Goal: Task Accomplishment & Management: Complete application form

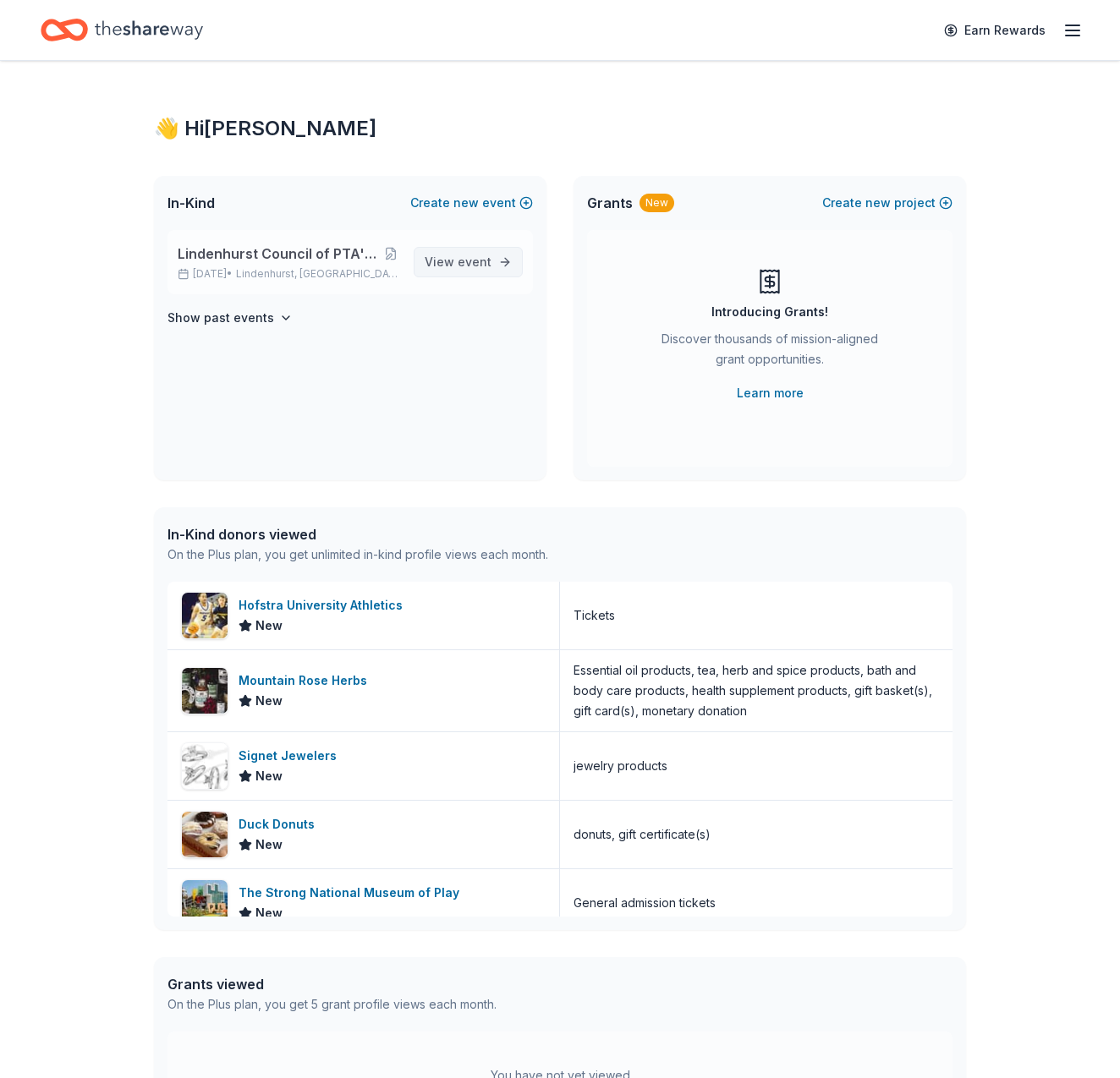
click at [477, 257] on span "event" at bounding box center [474, 262] width 34 height 15
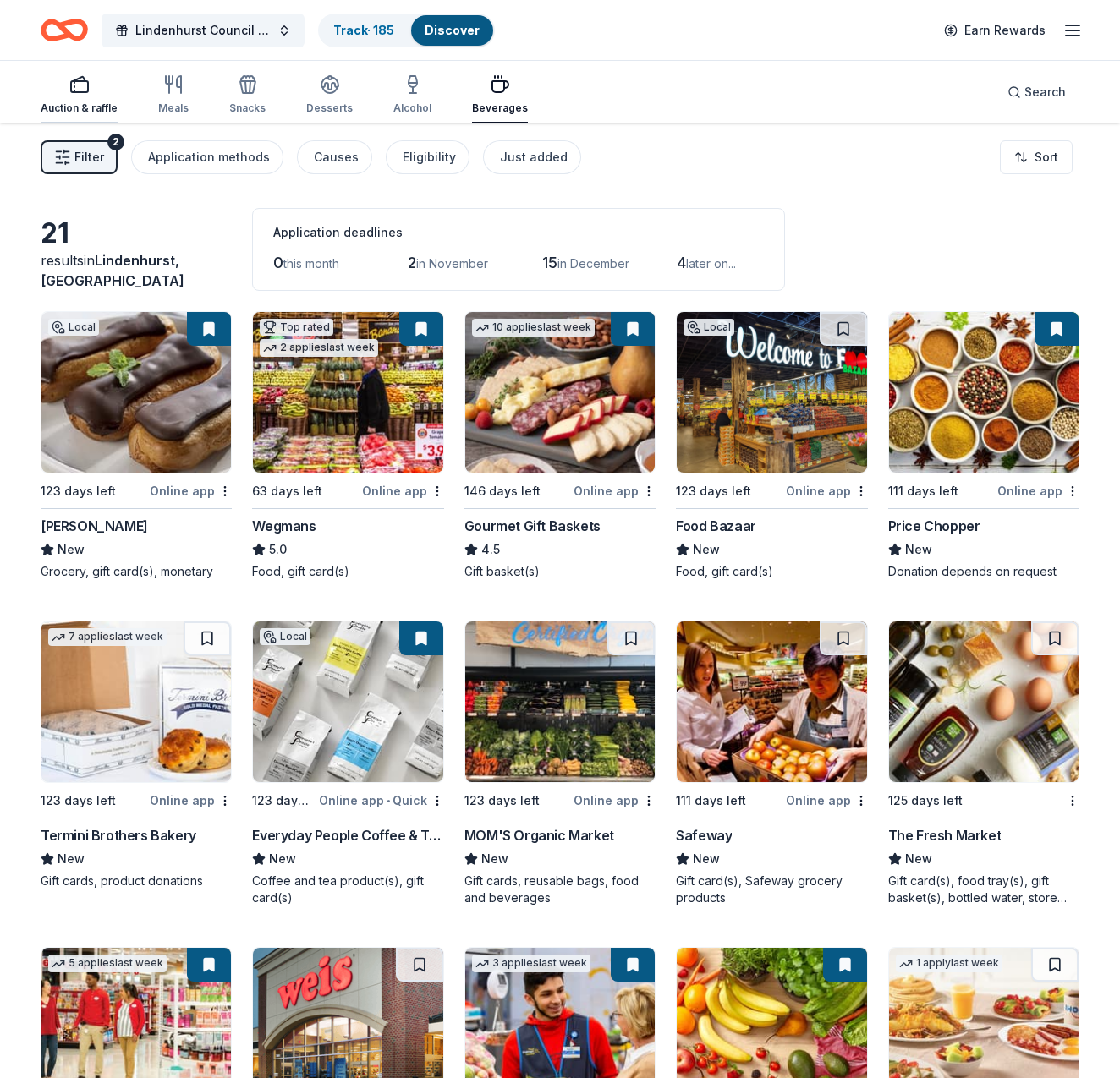
click at [86, 88] on icon "button" at bounding box center [79, 84] width 20 height 20
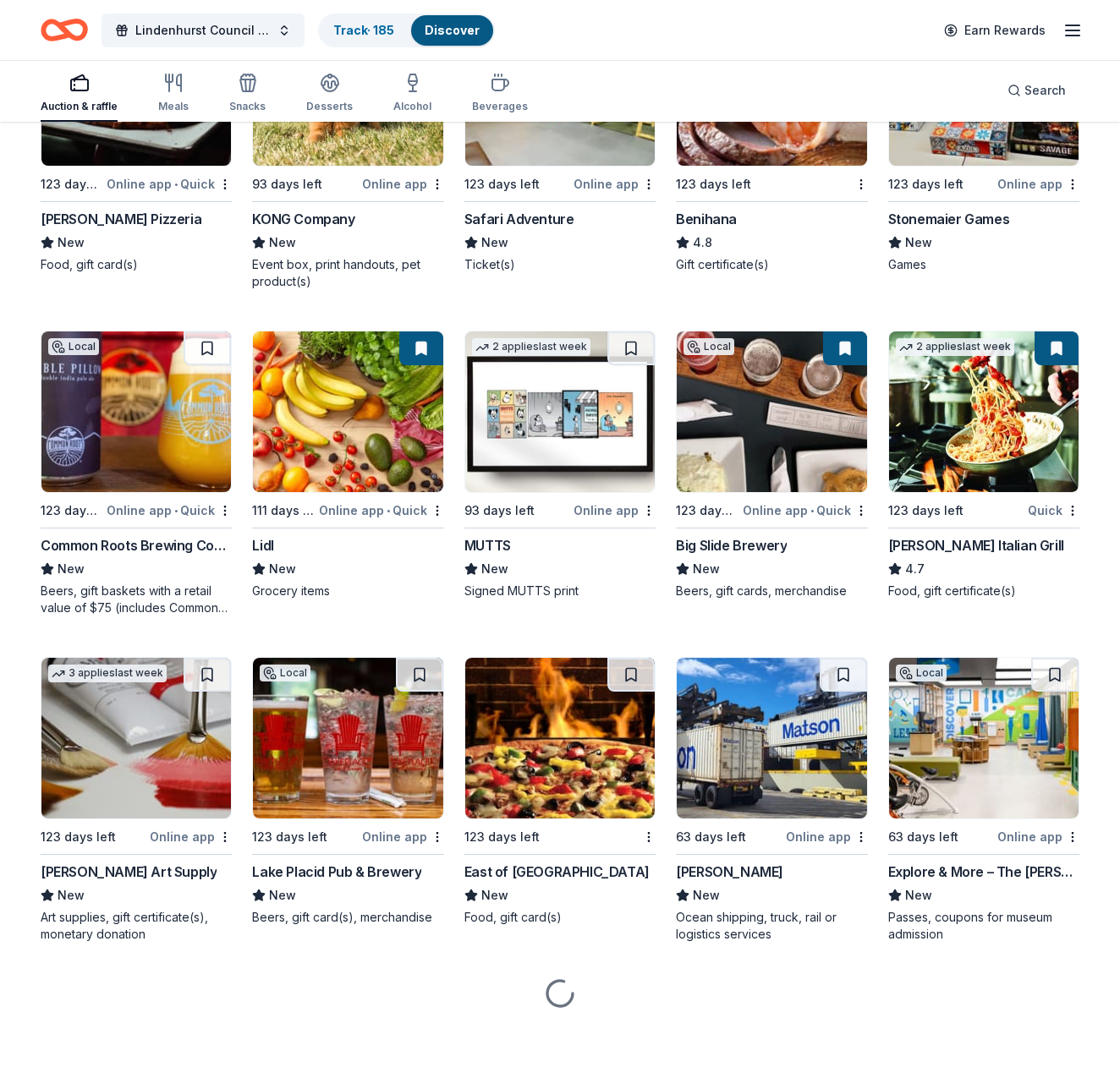
scroll to position [4533, 0]
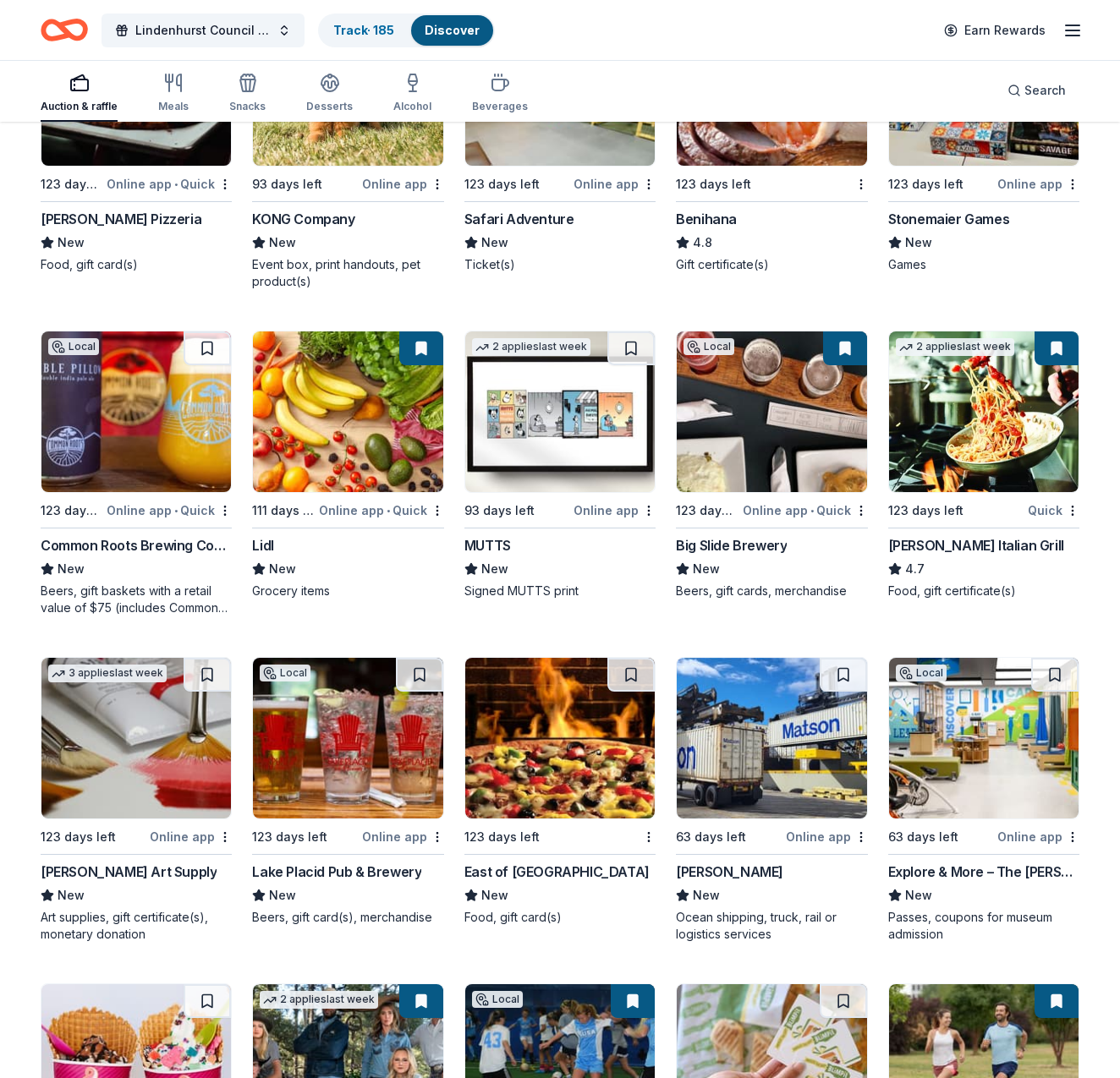
click at [724, 218] on div "Benihana" at bounding box center [705, 219] width 61 height 20
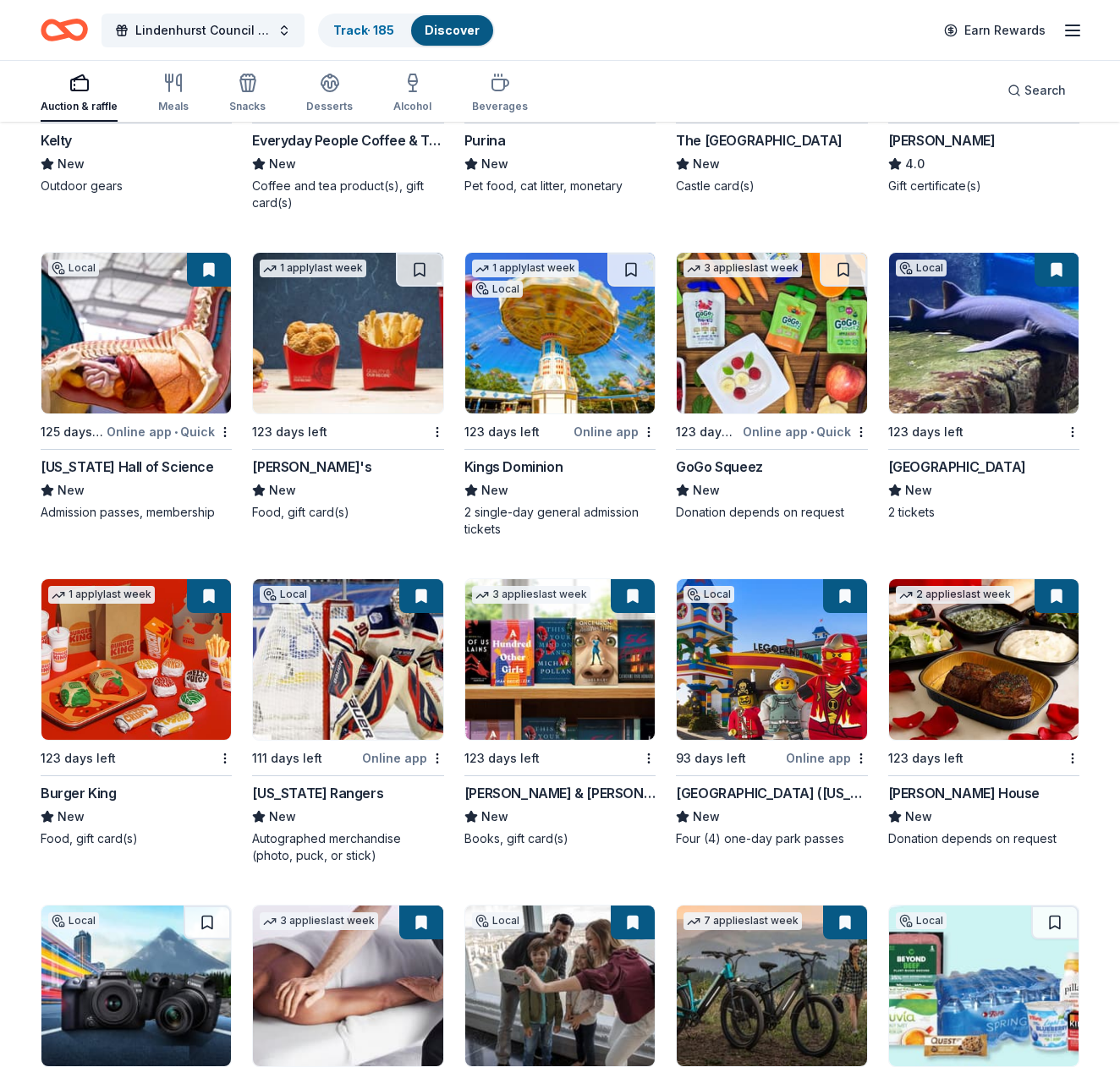
scroll to position [10760, 0]
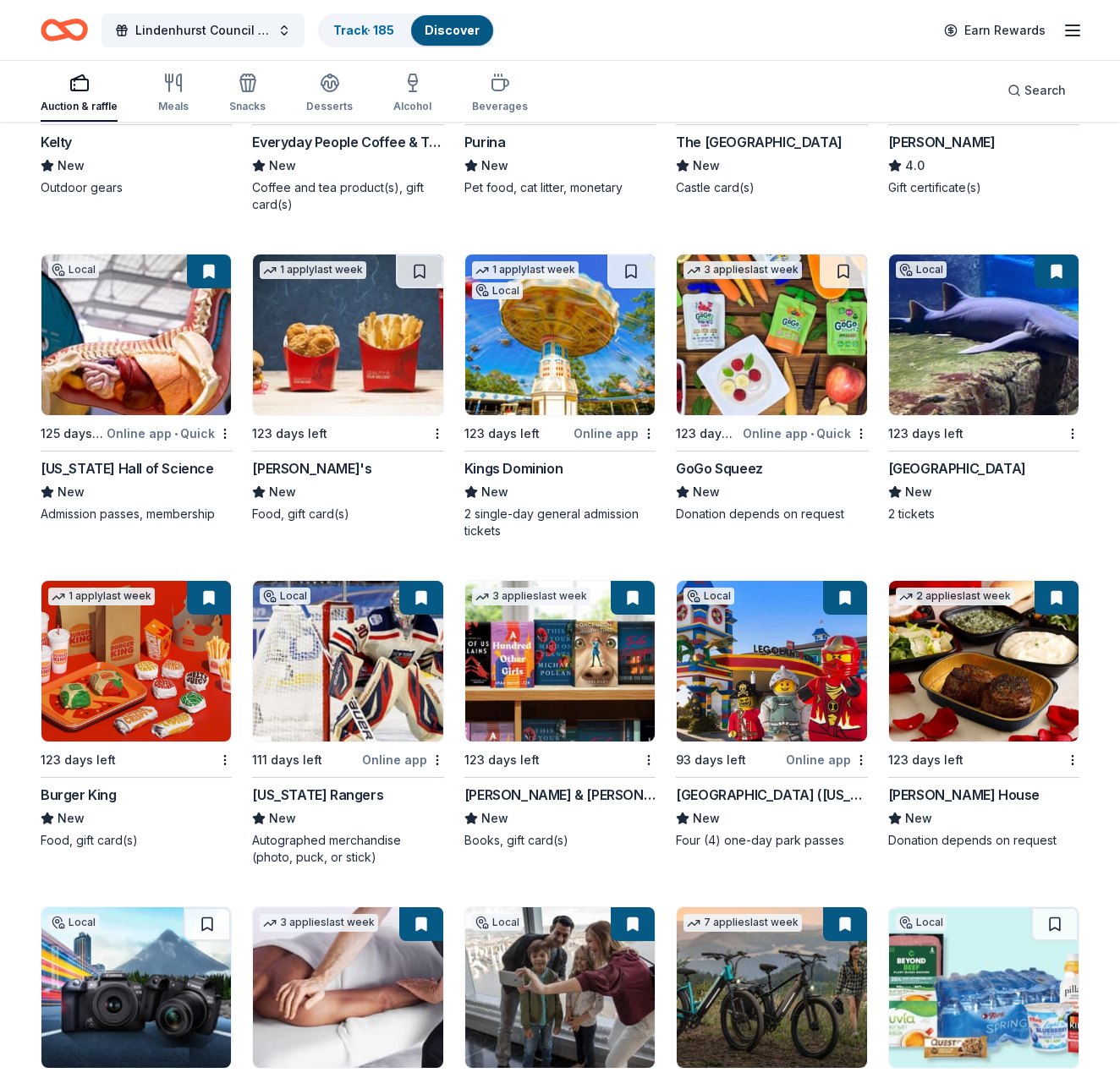
click at [991, 333] on img at bounding box center [983, 335] width 190 height 161
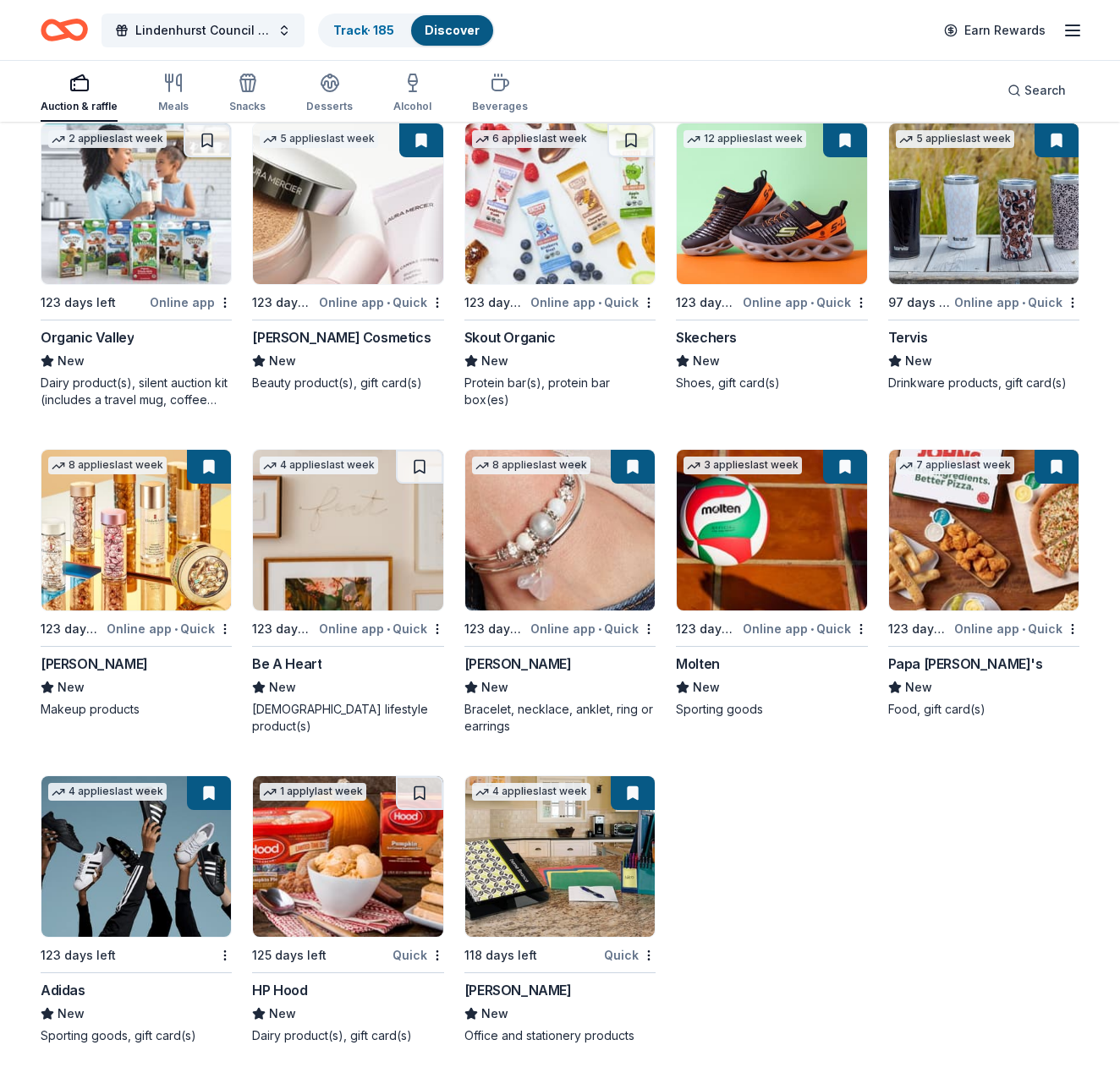
scroll to position [15426, 0]
click at [558, 870] on img at bounding box center [560, 856] width 190 height 161
click at [106, 880] on img at bounding box center [136, 856] width 190 height 161
click at [114, 870] on img at bounding box center [136, 856] width 190 height 161
click at [780, 555] on img at bounding box center [771, 529] width 190 height 161
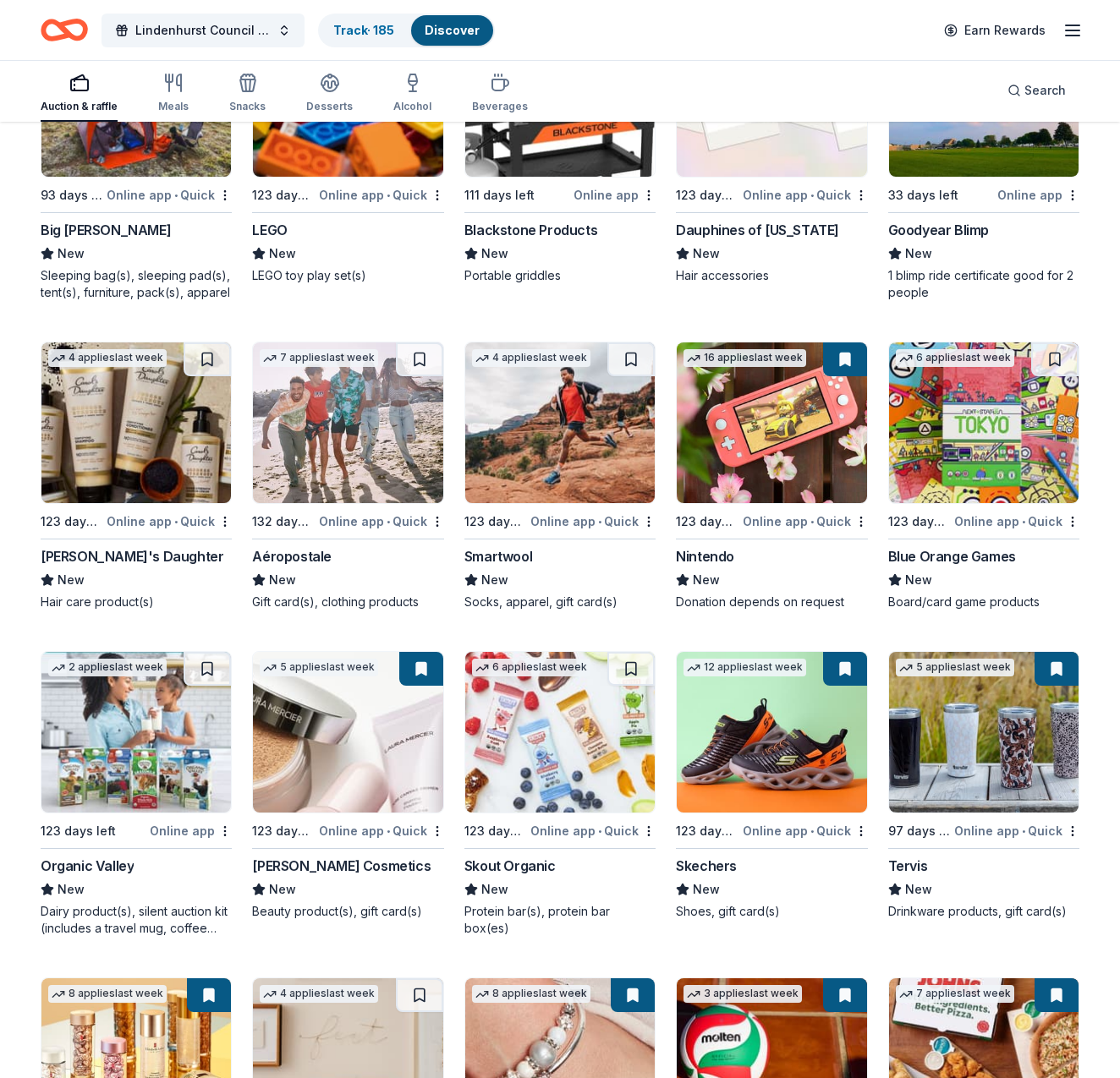
scroll to position [14901, 0]
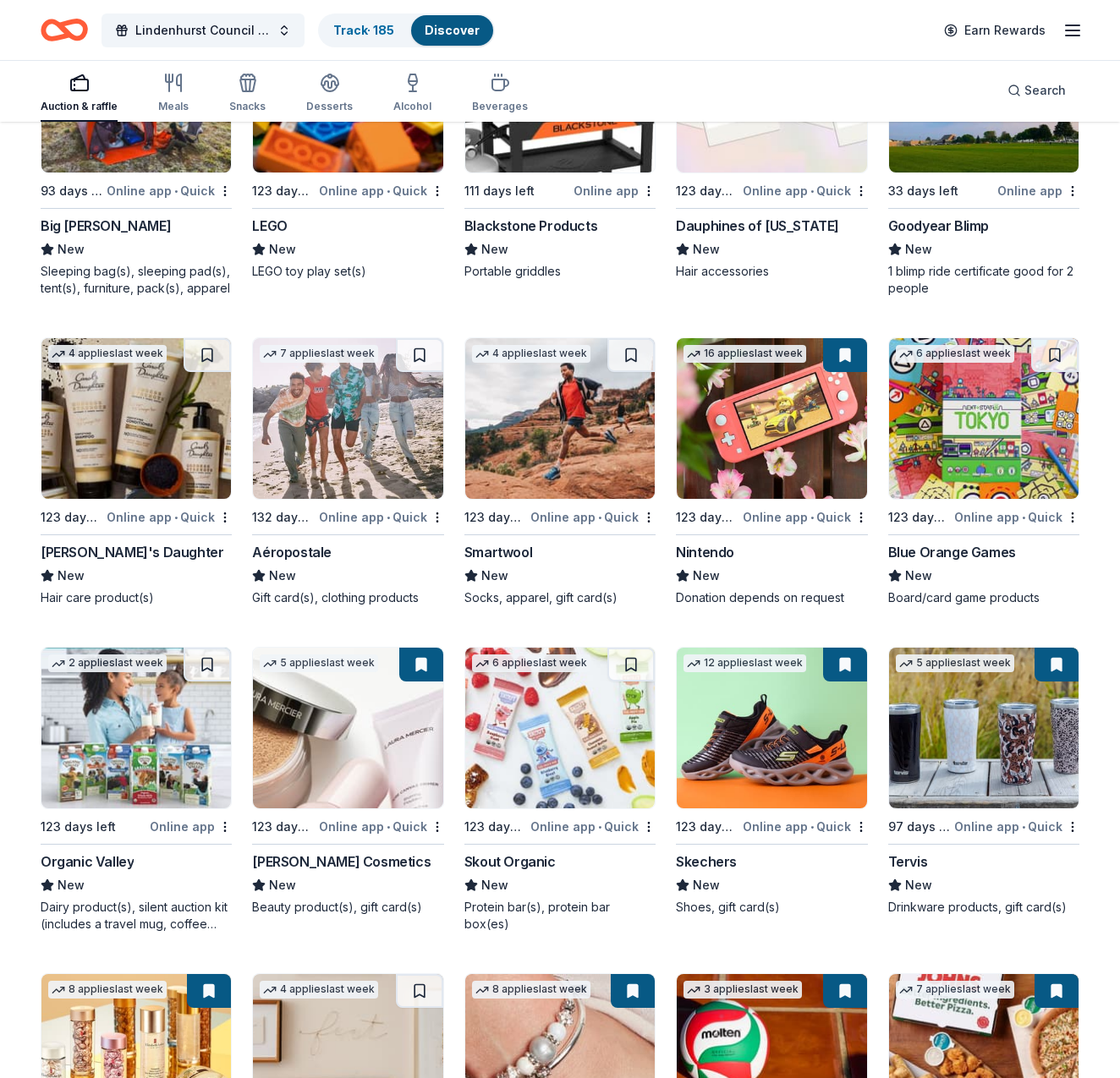
click at [355, 449] on img at bounding box center [347, 418] width 190 height 161
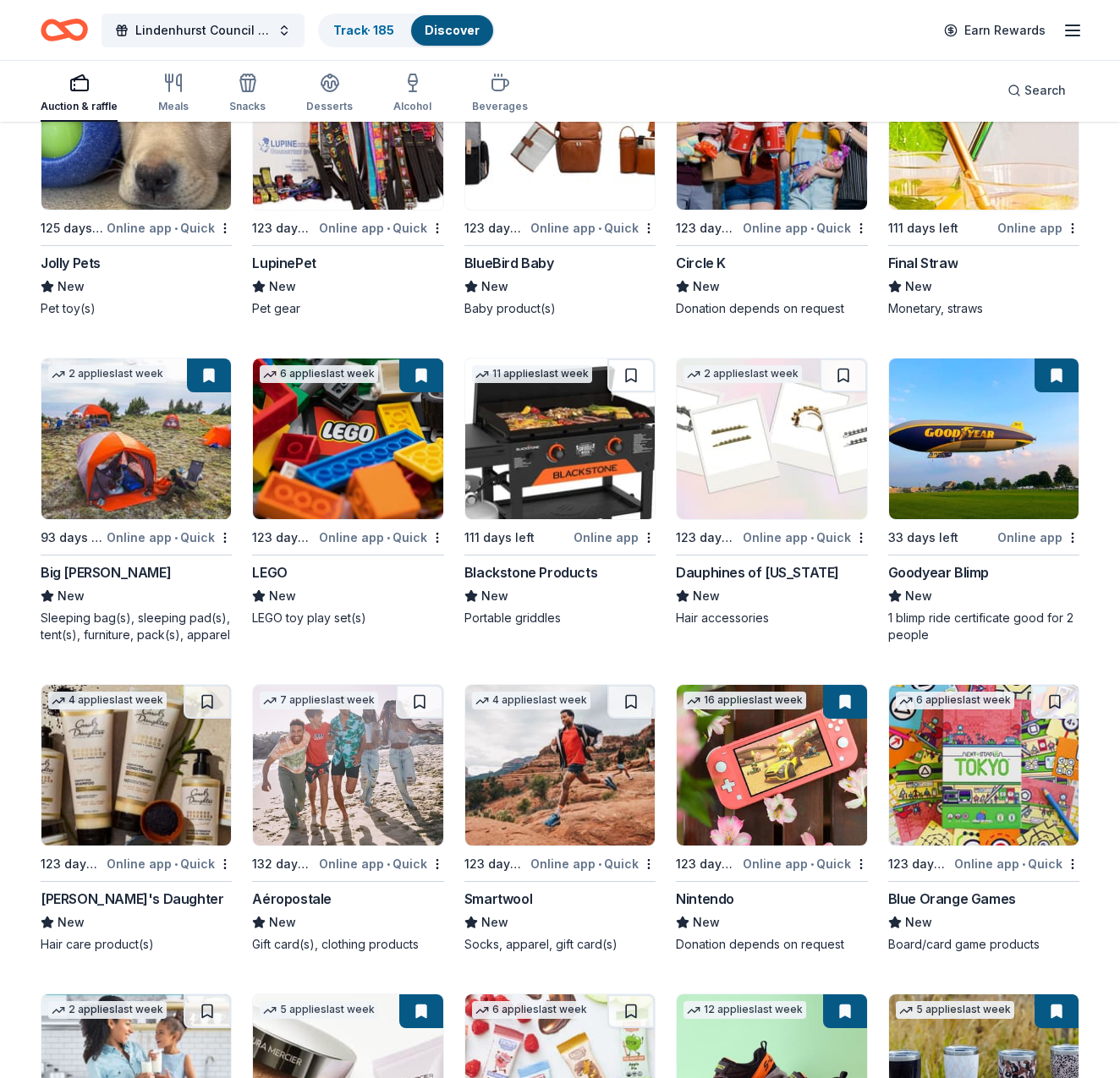
scroll to position [14555, 1]
click at [788, 429] on img at bounding box center [771, 438] width 190 height 161
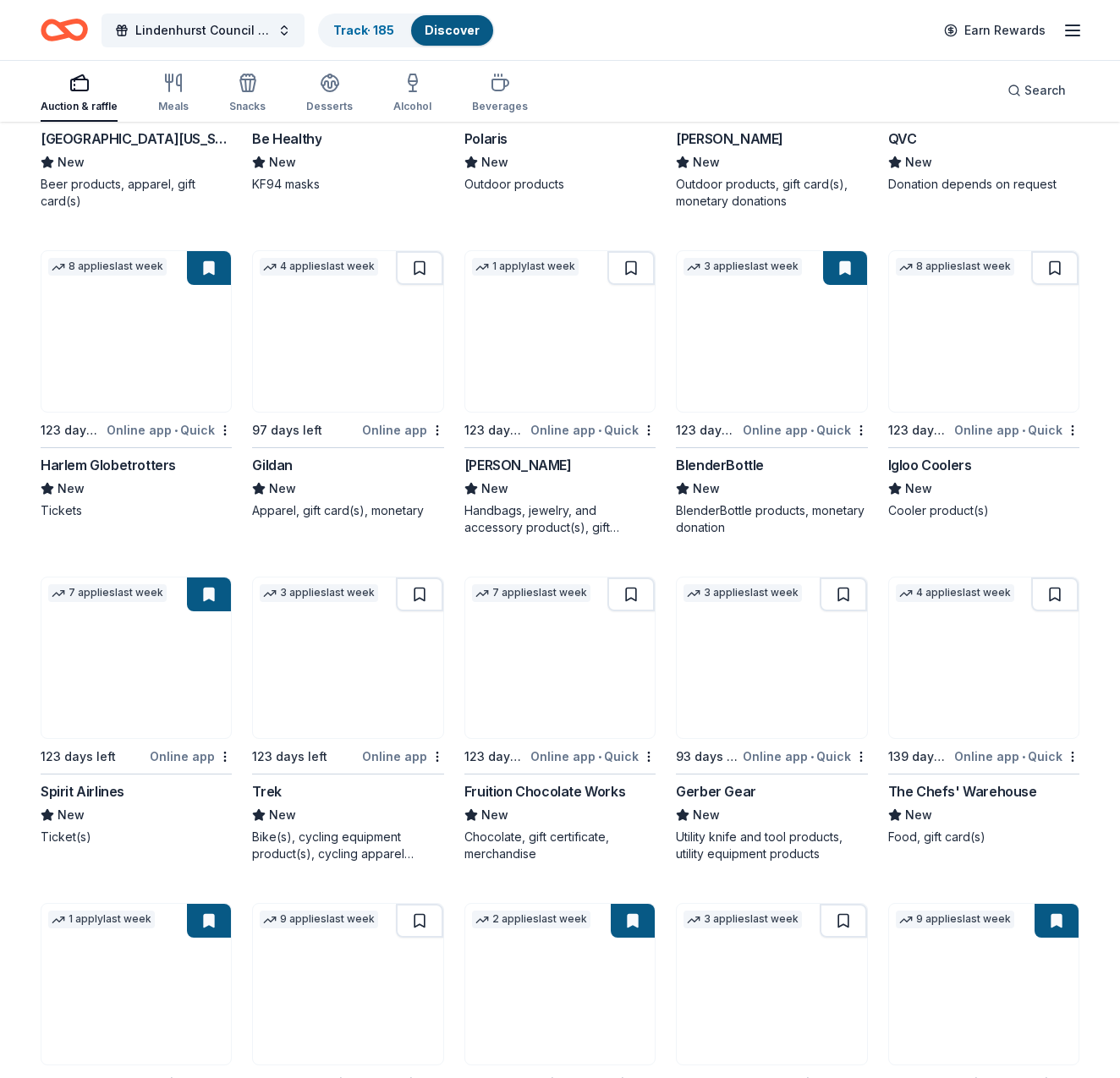
scroll to position [13045, 0]
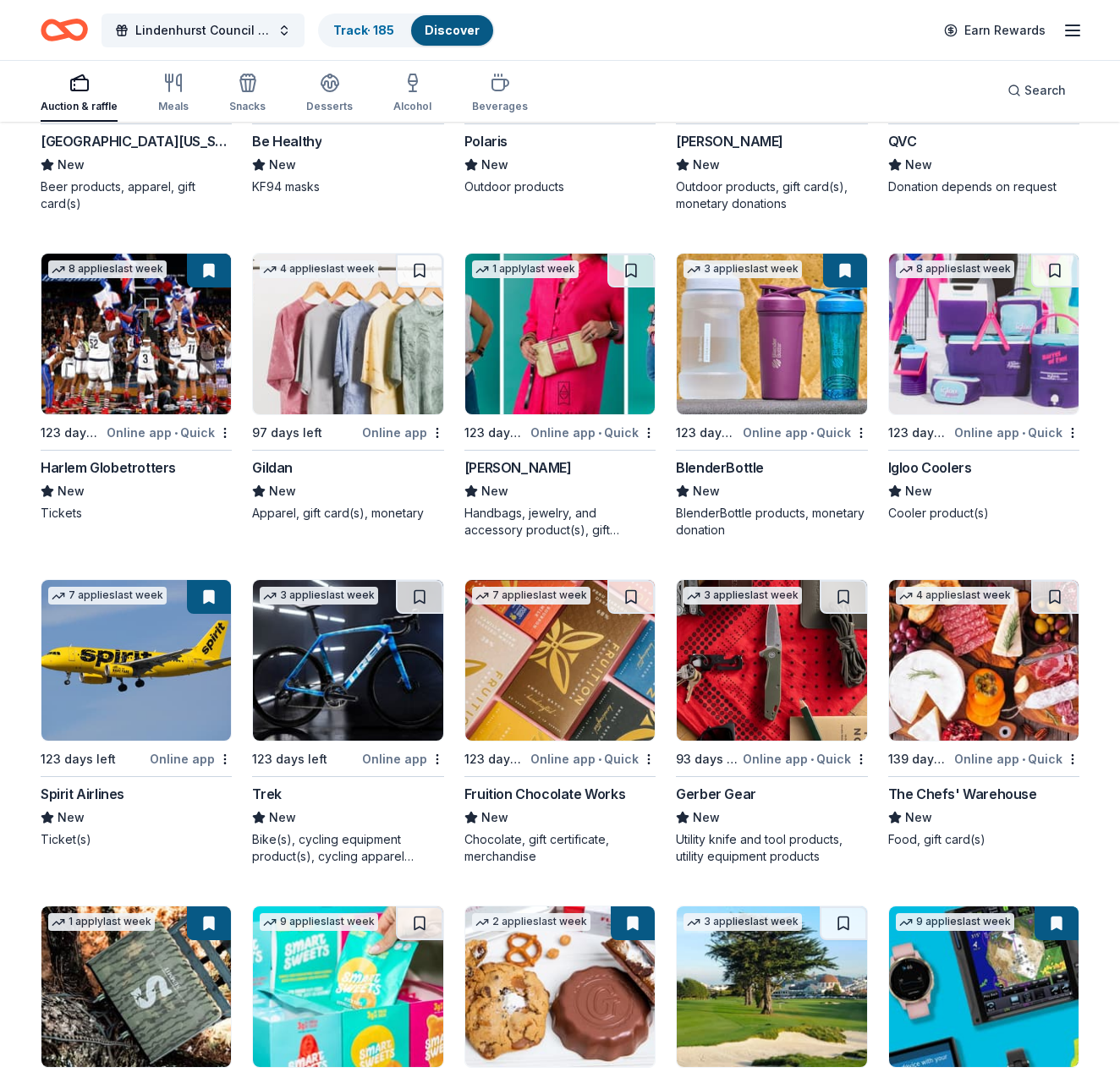
click at [936, 346] on img at bounding box center [983, 334] width 190 height 161
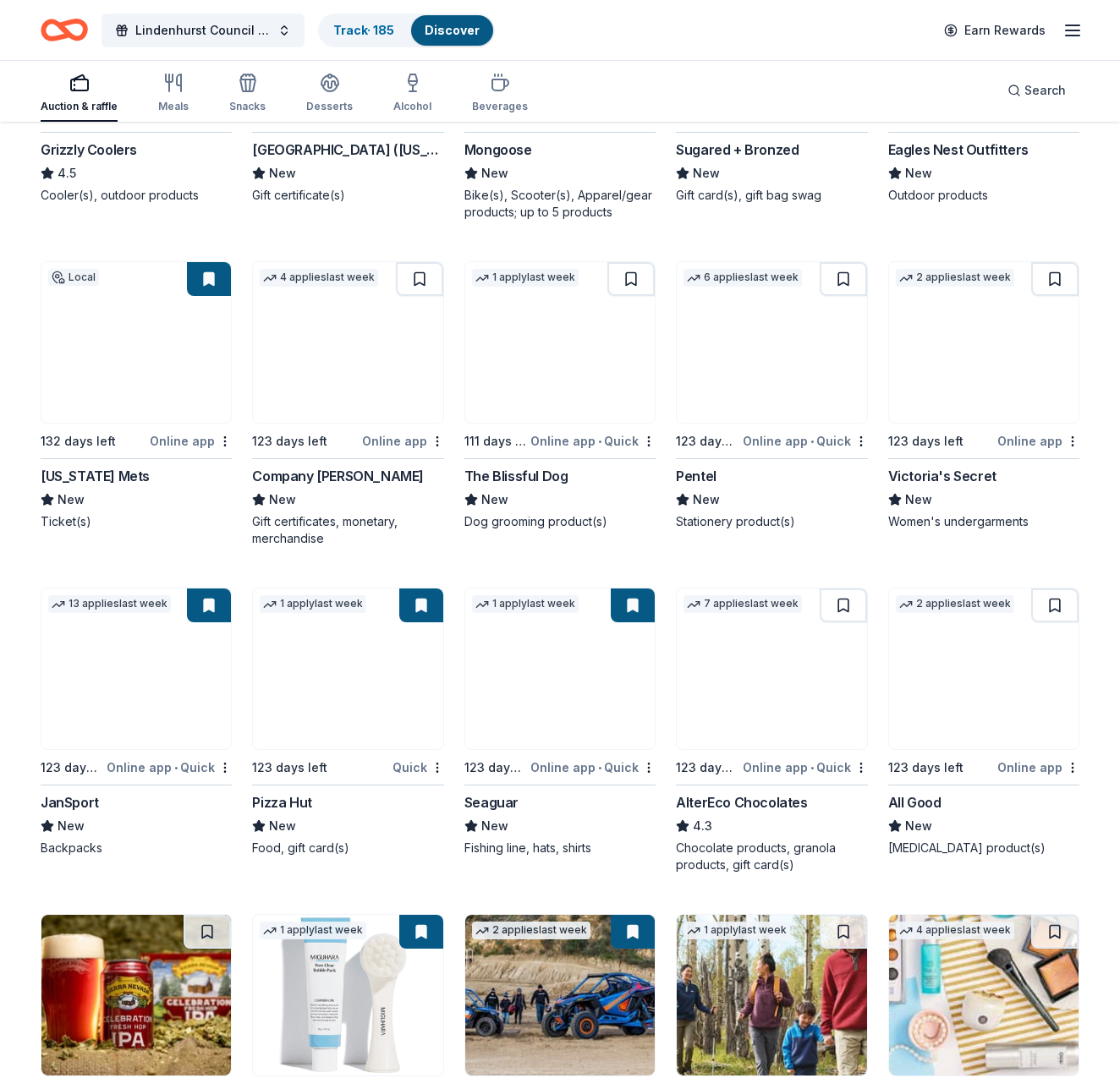
scroll to position [12055, 0]
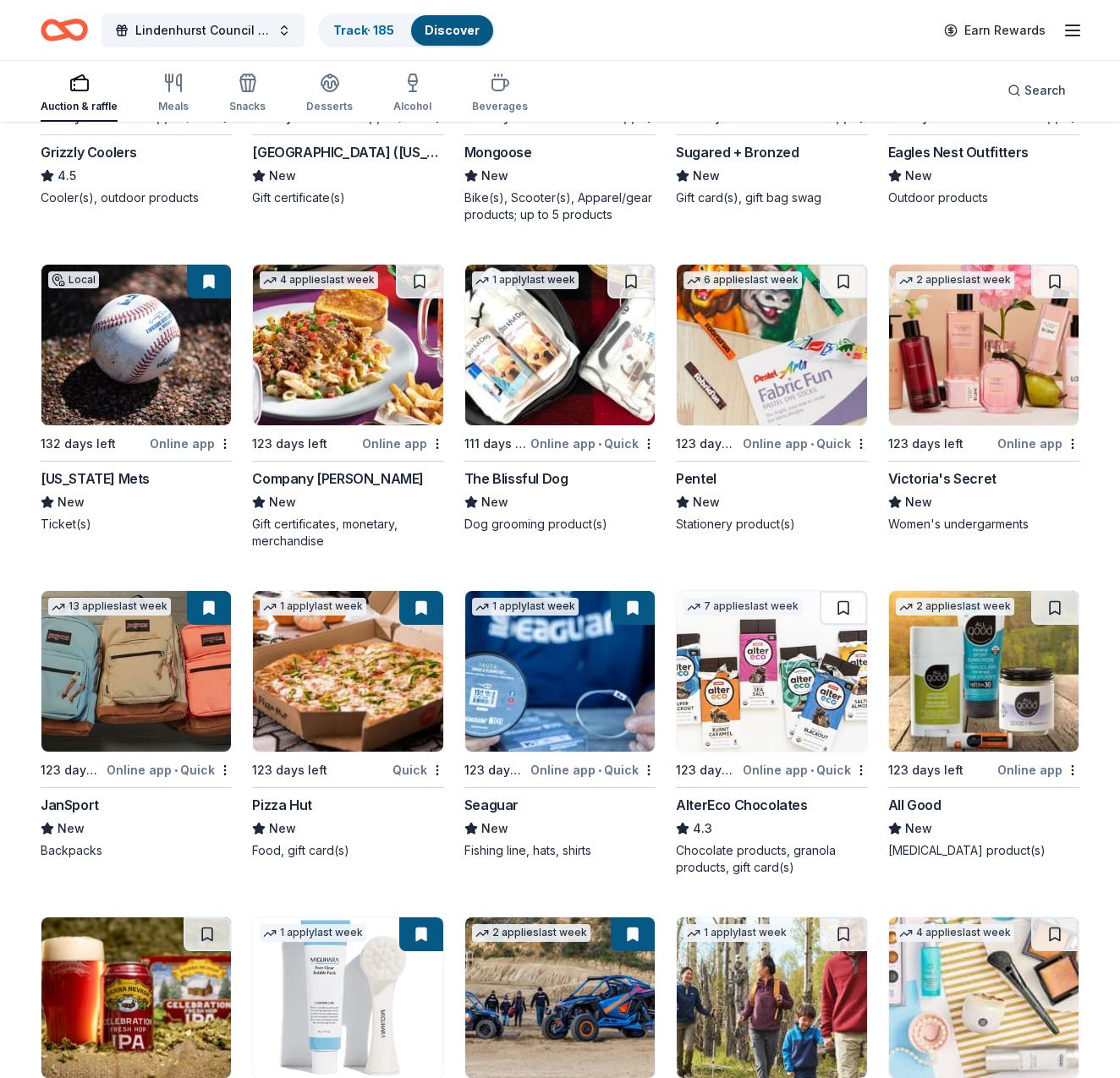
click at [1010, 361] on img at bounding box center [983, 344] width 190 height 161
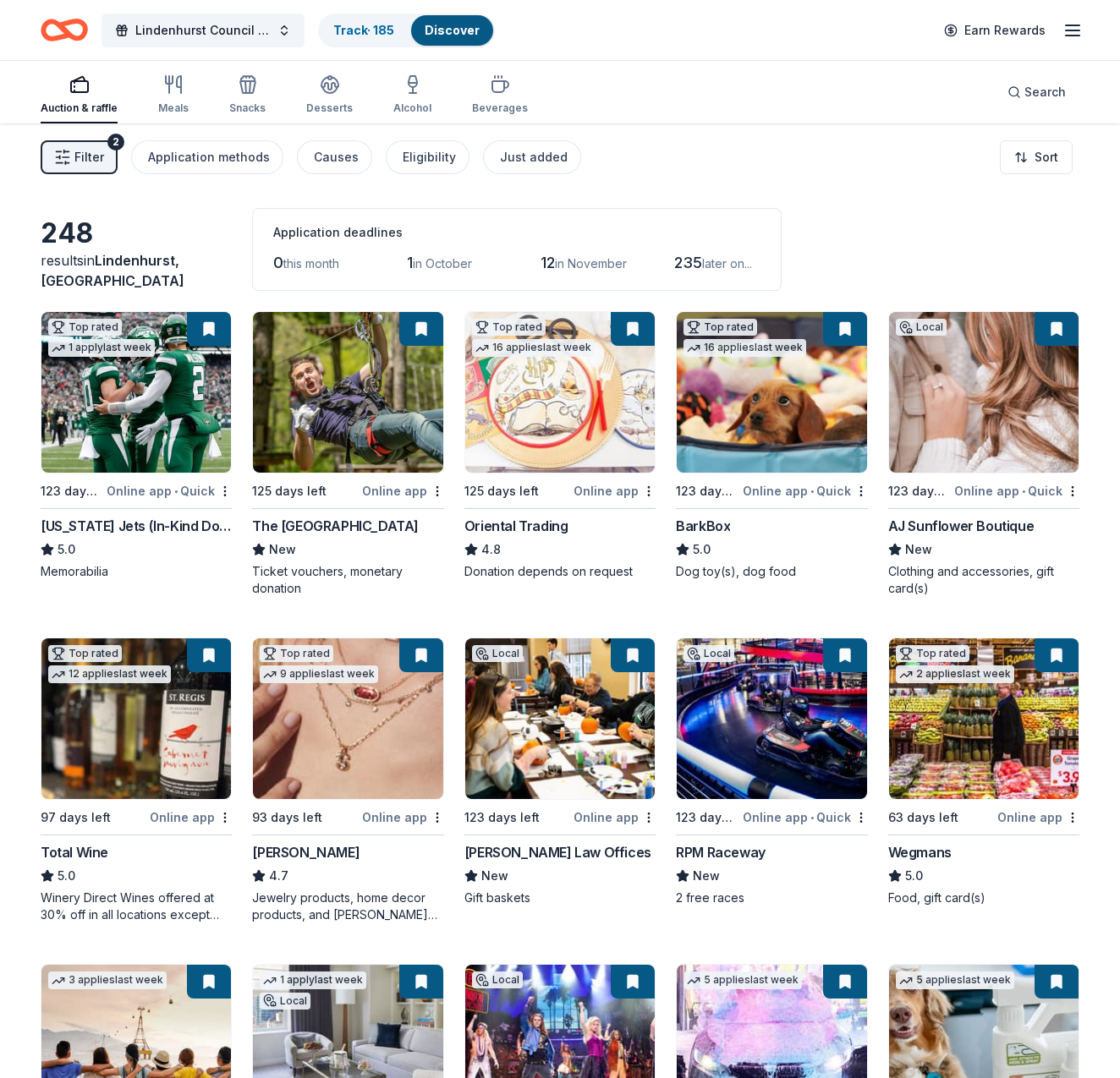
scroll to position [0, 0]
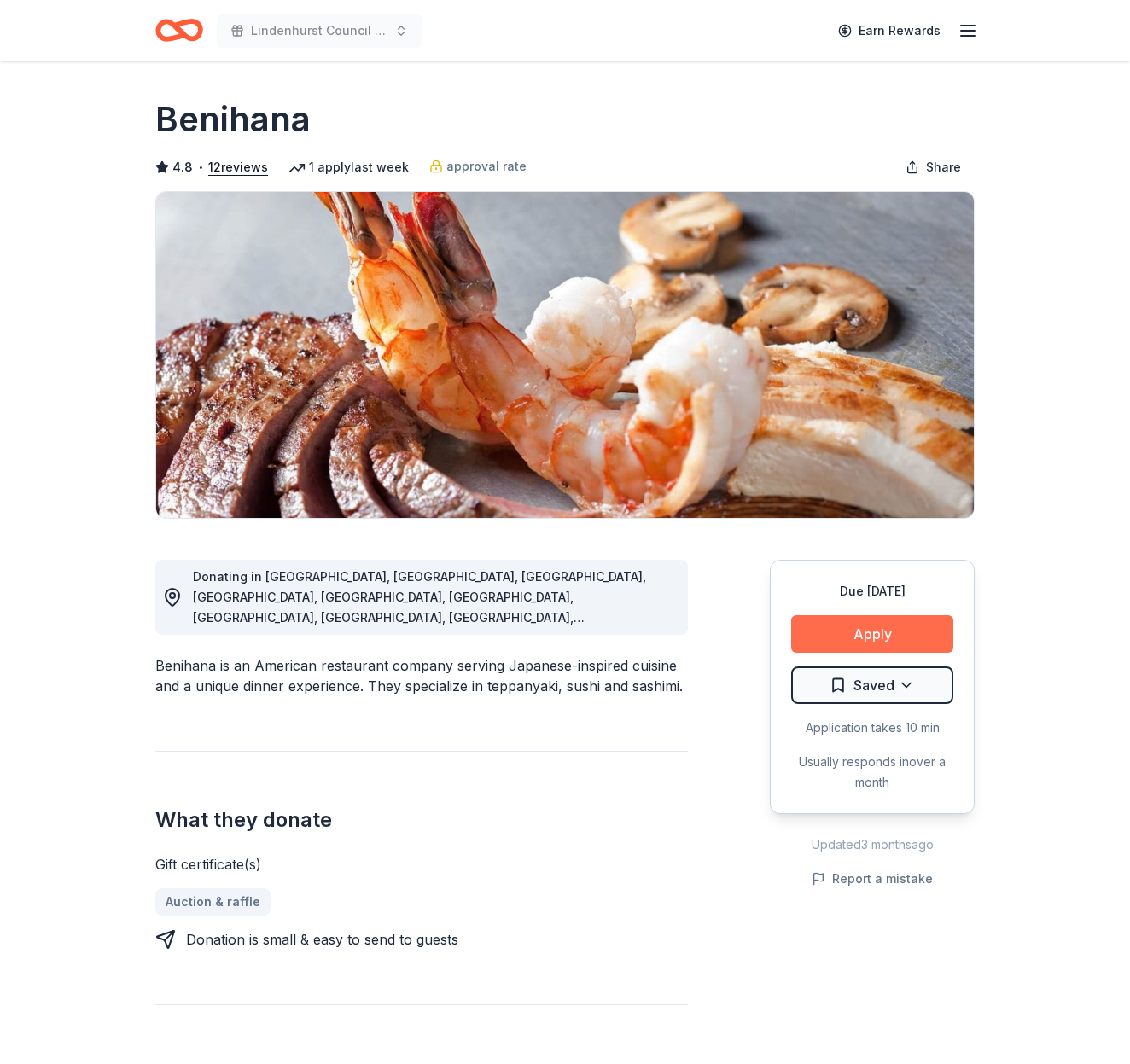
click at [865, 637] on button "Apply" at bounding box center [872, 634] width 162 height 37
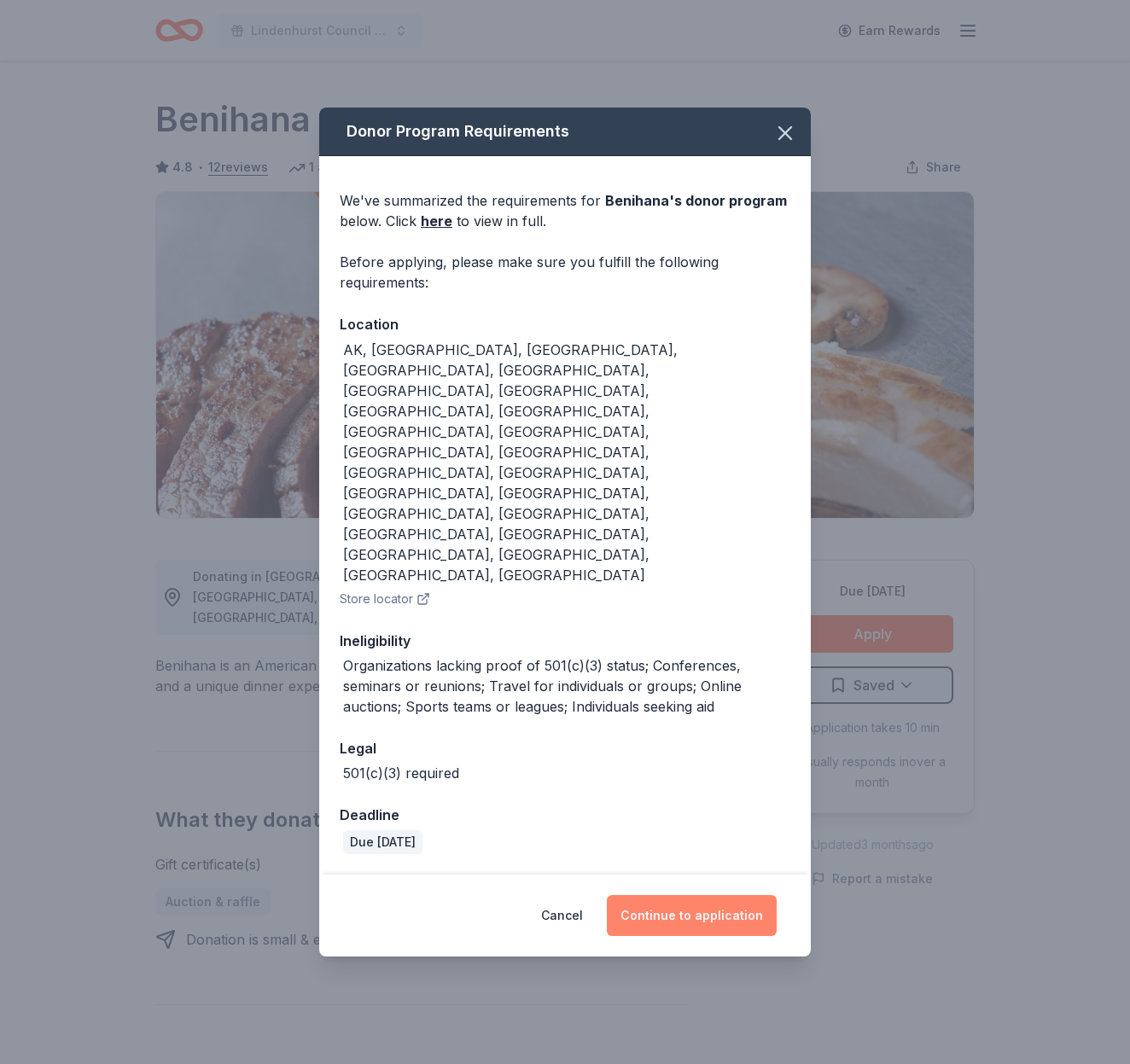
click at [697, 895] on button "Continue to application" at bounding box center [691, 916] width 170 height 41
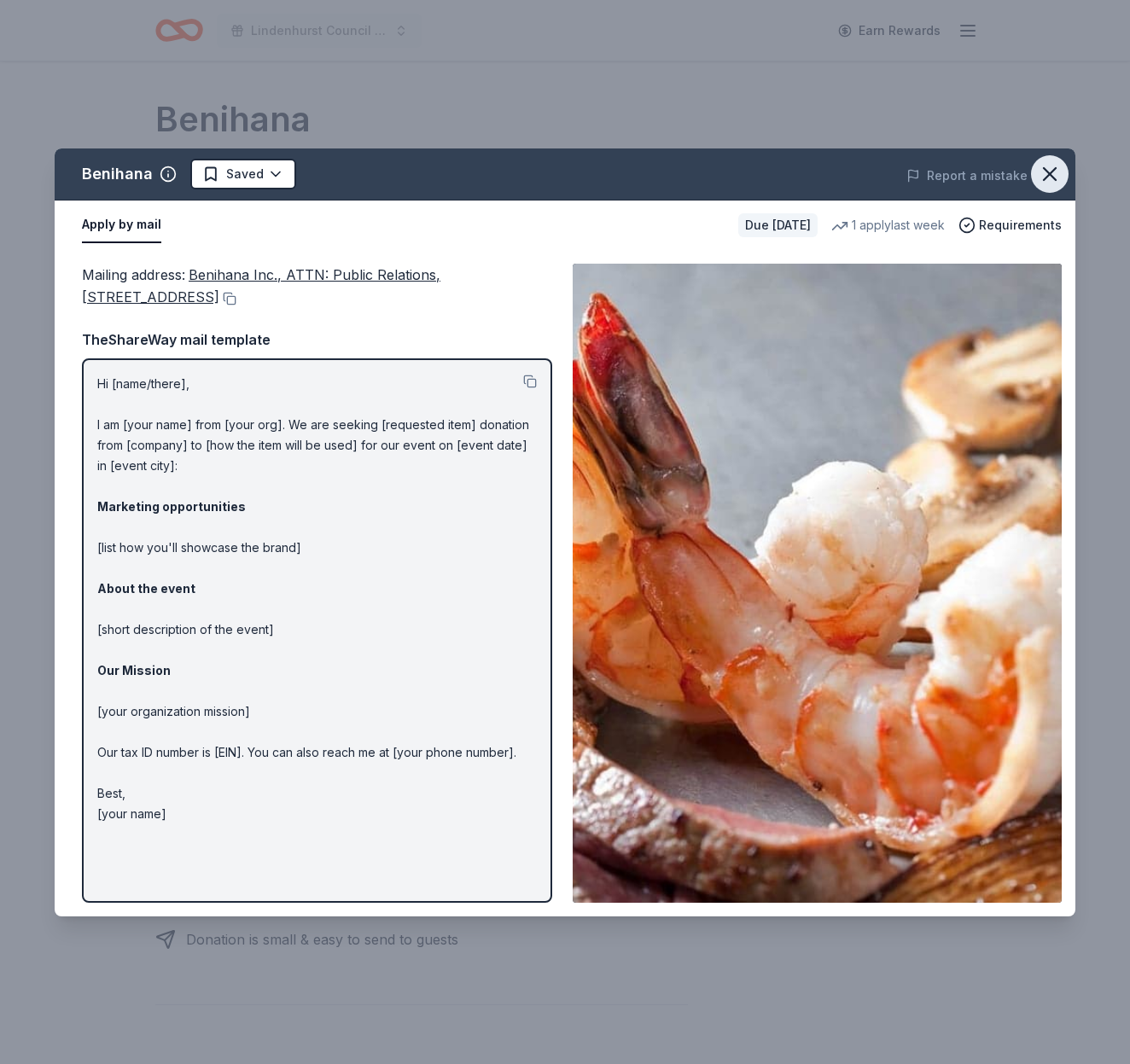
click at [1049, 175] on icon "button" at bounding box center [1049, 174] width 12 height 12
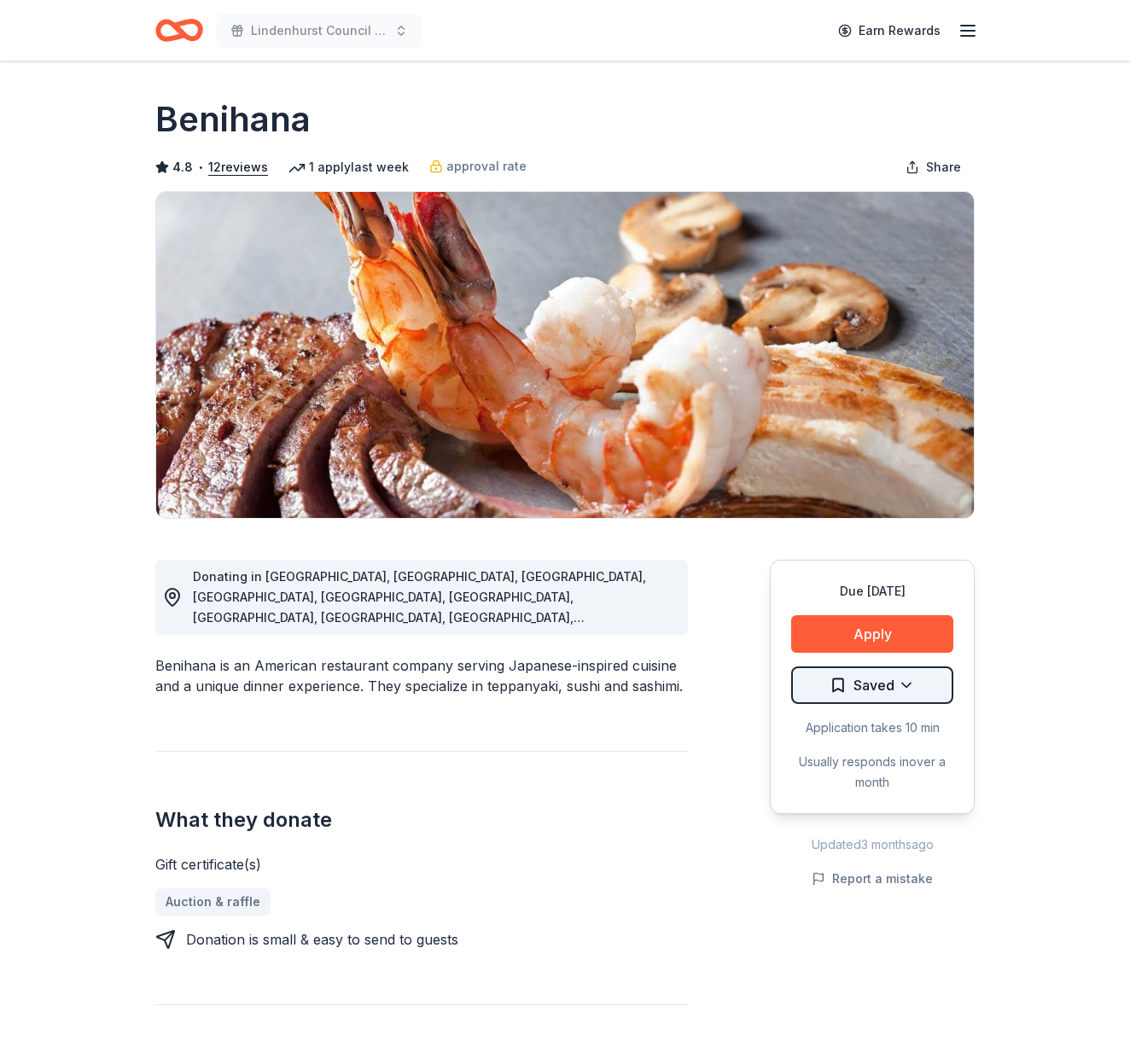
click at [903, 691] on html "Lindenhurst Council of PTA's "Bright Futures" Fundraiser Earn Rewards Due in 12…" at bounding box center [565, 532] width 1130 height 1064
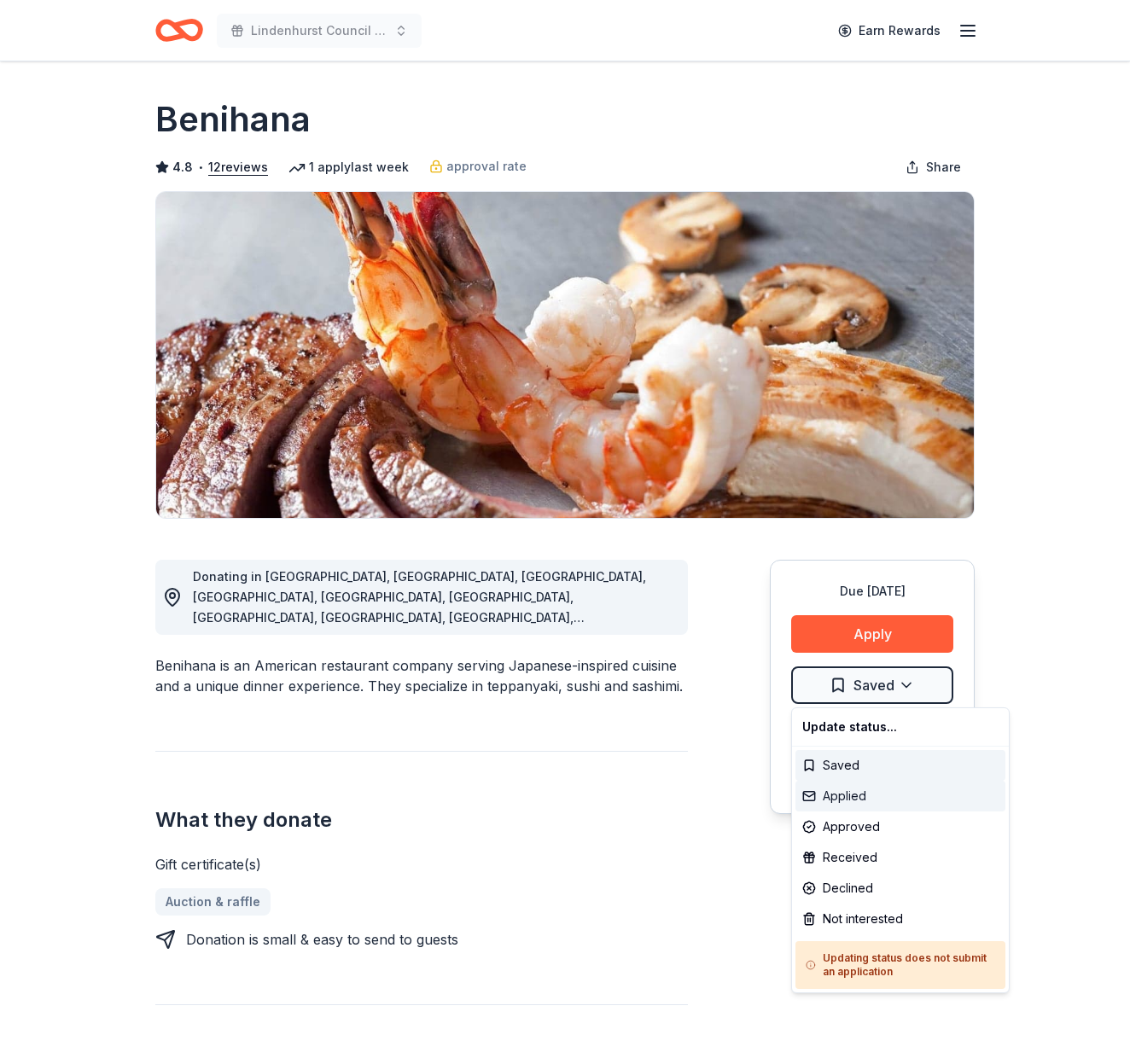
click at [854, 796] on div "Applied" at bounding box center [900, 795] width 210 height 30
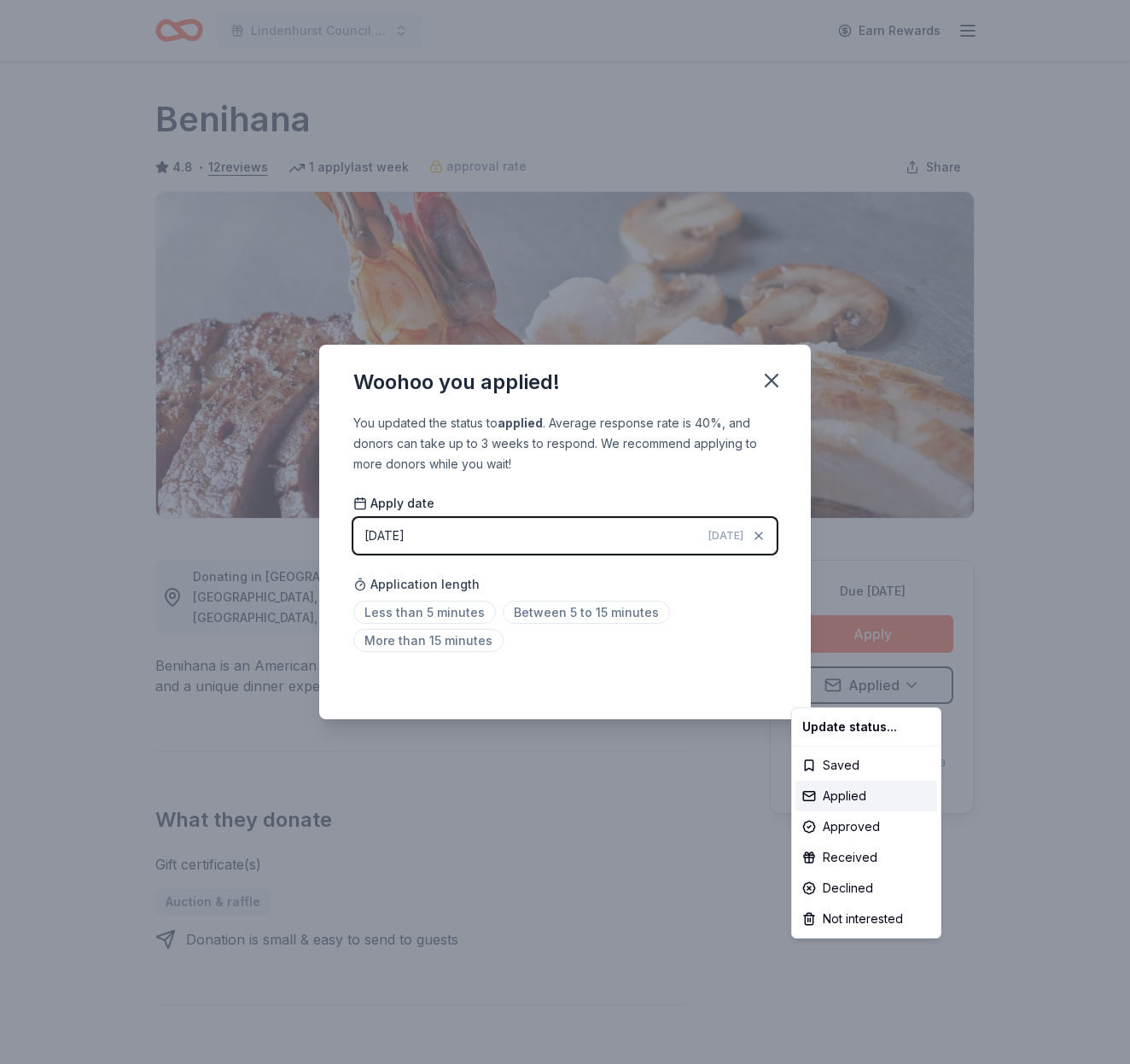
click at [770, 374] on html "Lindenhurst Council of PTA's "Bright Futures" Fundraiser Earn Rewards Due in 12…" at bounding box center [565, 532] width 1130 height 1064
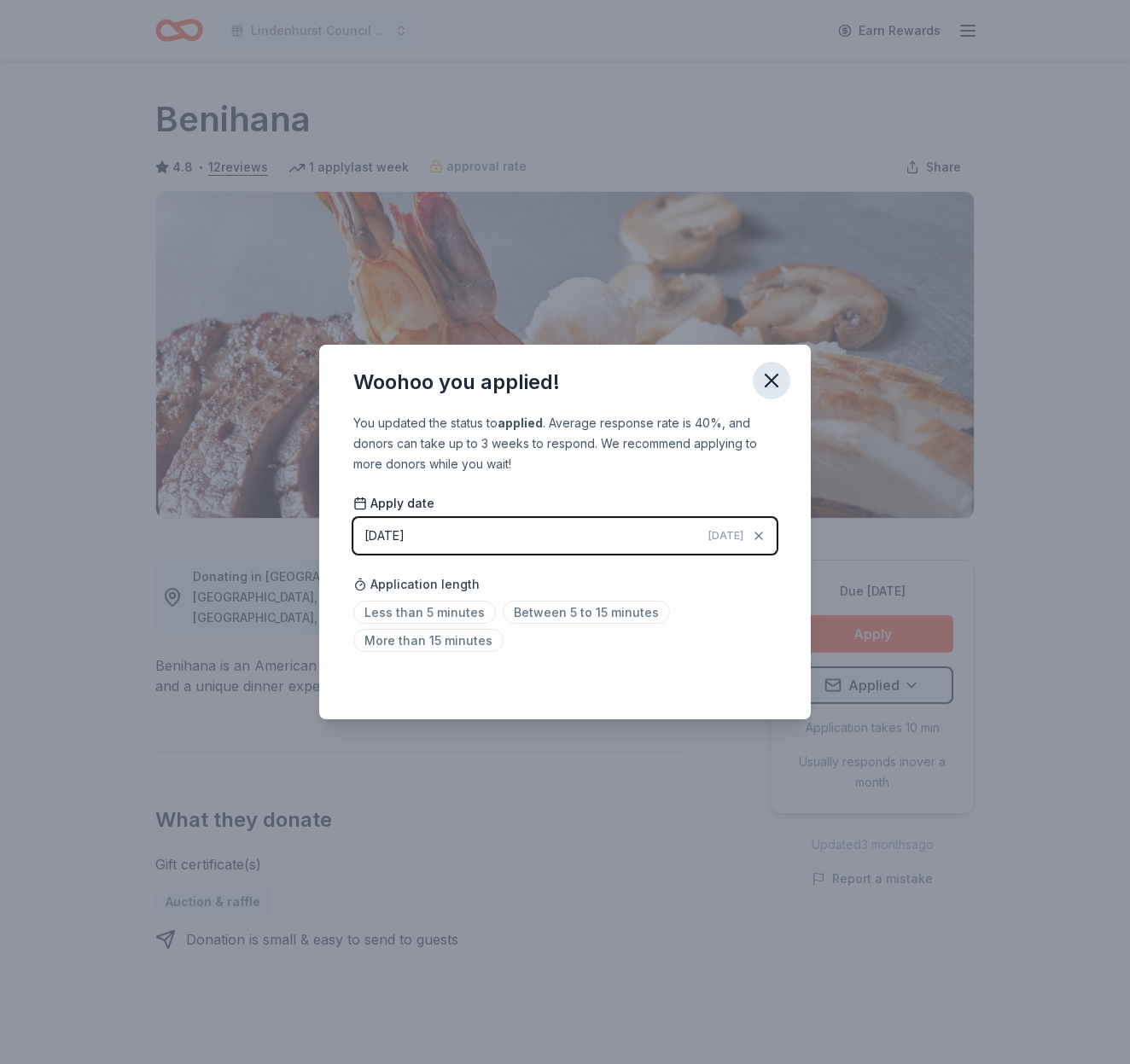
click at [774, 374] on icon "button" at bounding box center [771, 380] width 24 height 24
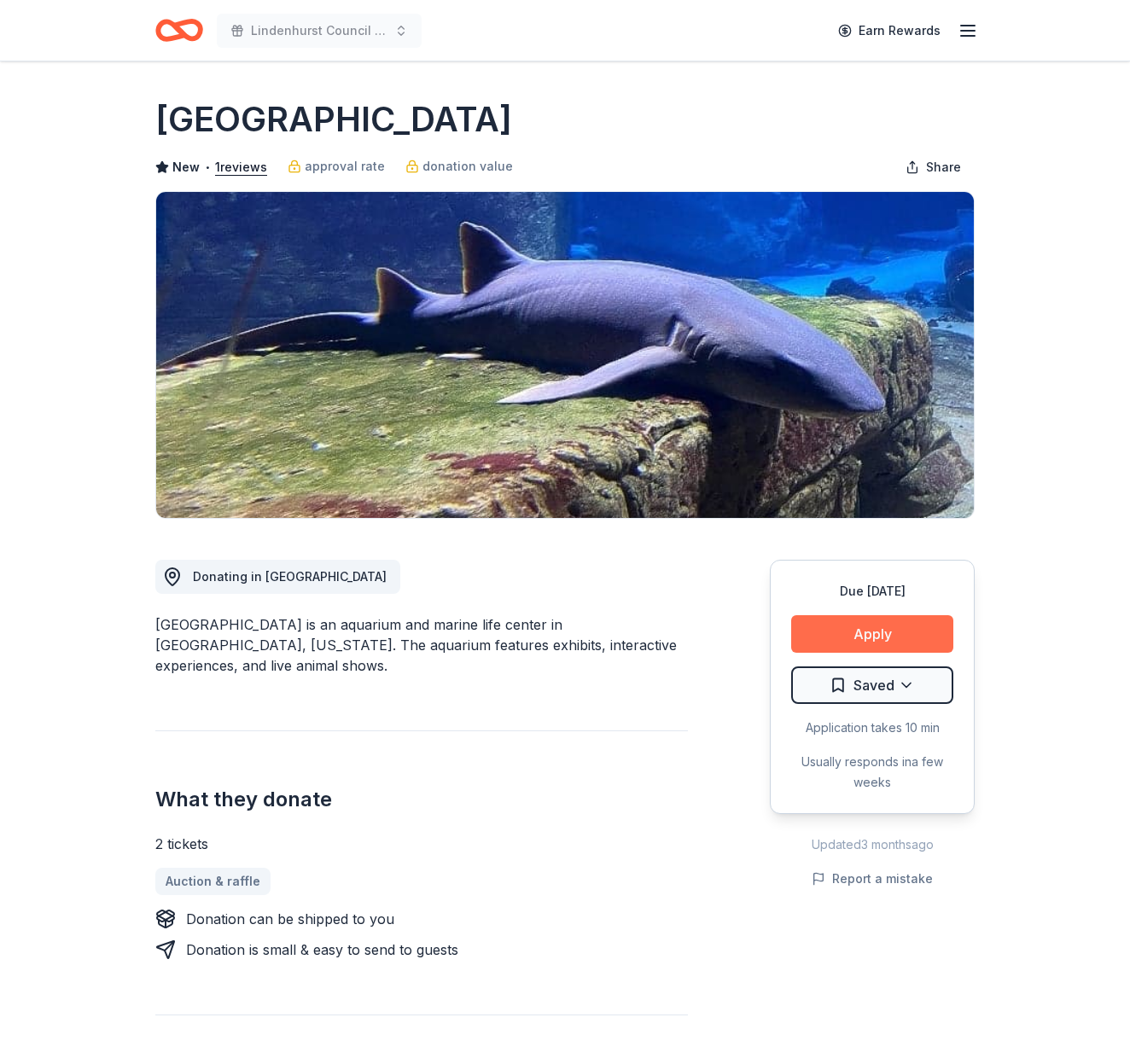
click at [836, 635] on button "Apply" at bounding box center [872, 634] width 162 height 37
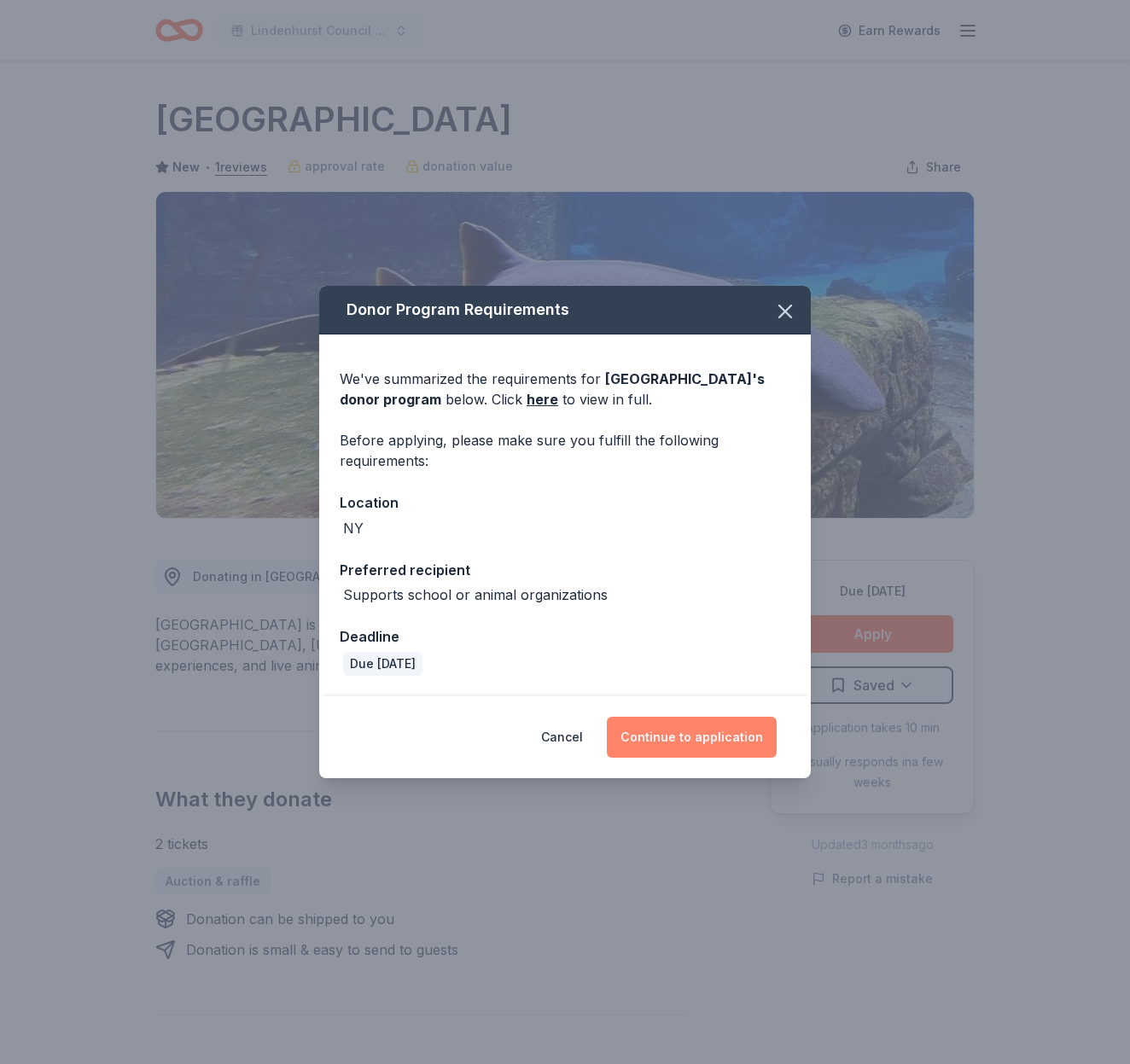
click at [697, 729] on button "Continue to application" at bounding box center [691, 737] width 170 height 41
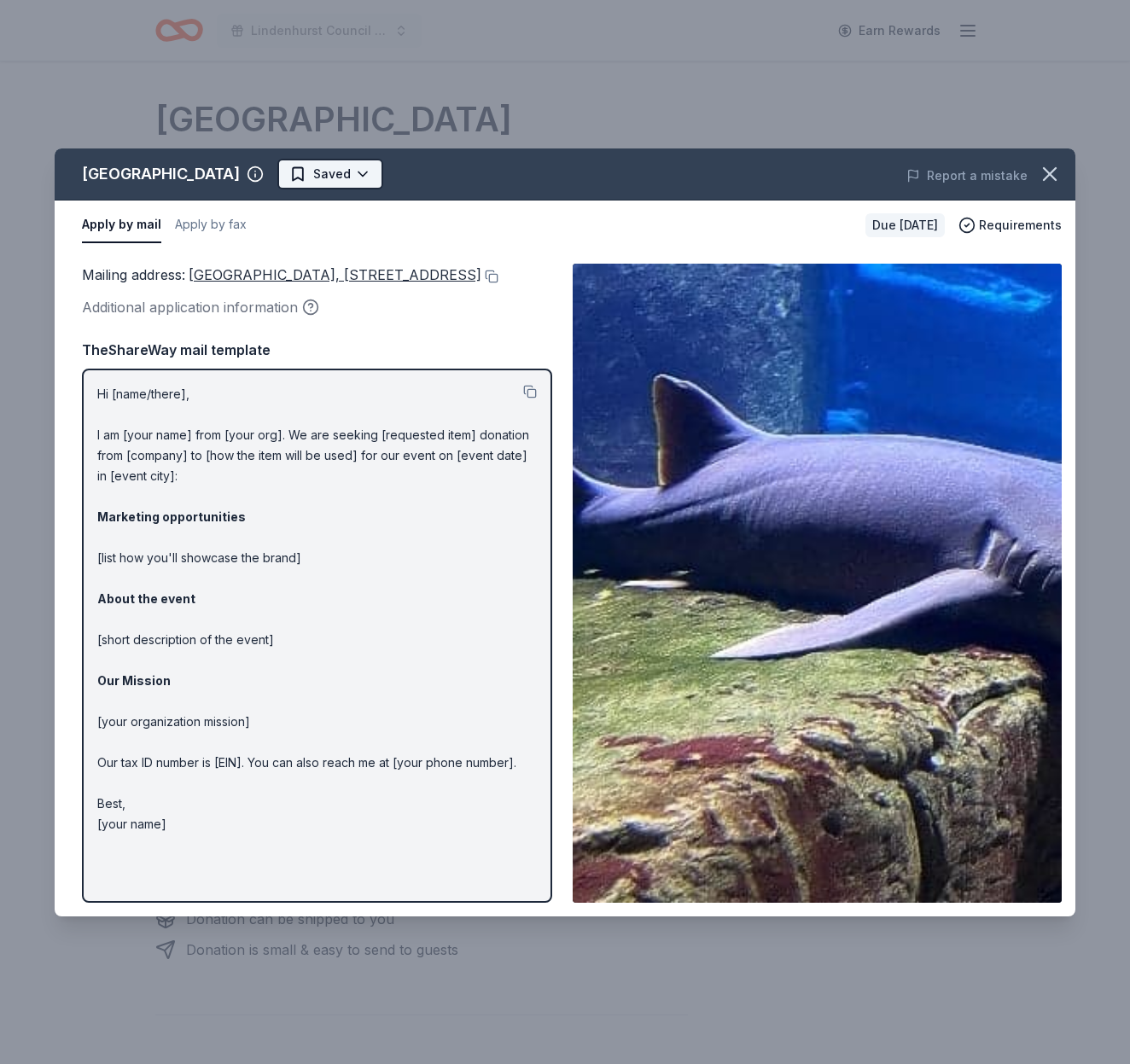
click at [363, 175] on html "Lindenhurst Council of PTA's "Bright Futures" Fundraiser Earn Rewards Due in 12…" at bounding box center [565, 532] width 1130 height 1064
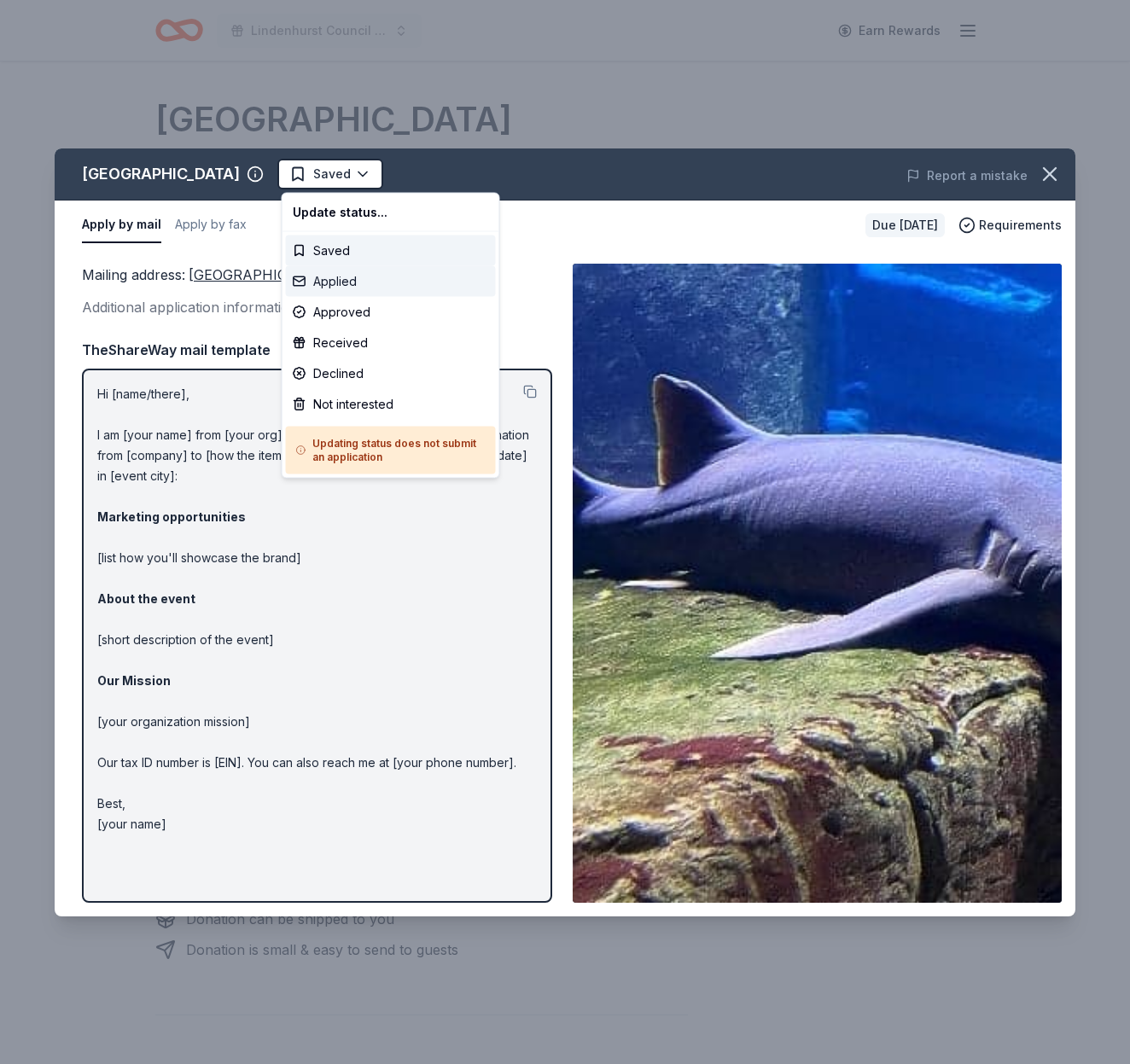
click at [347, 278] on div "Applied" at bounding box center [391, 281] width 210 height 30
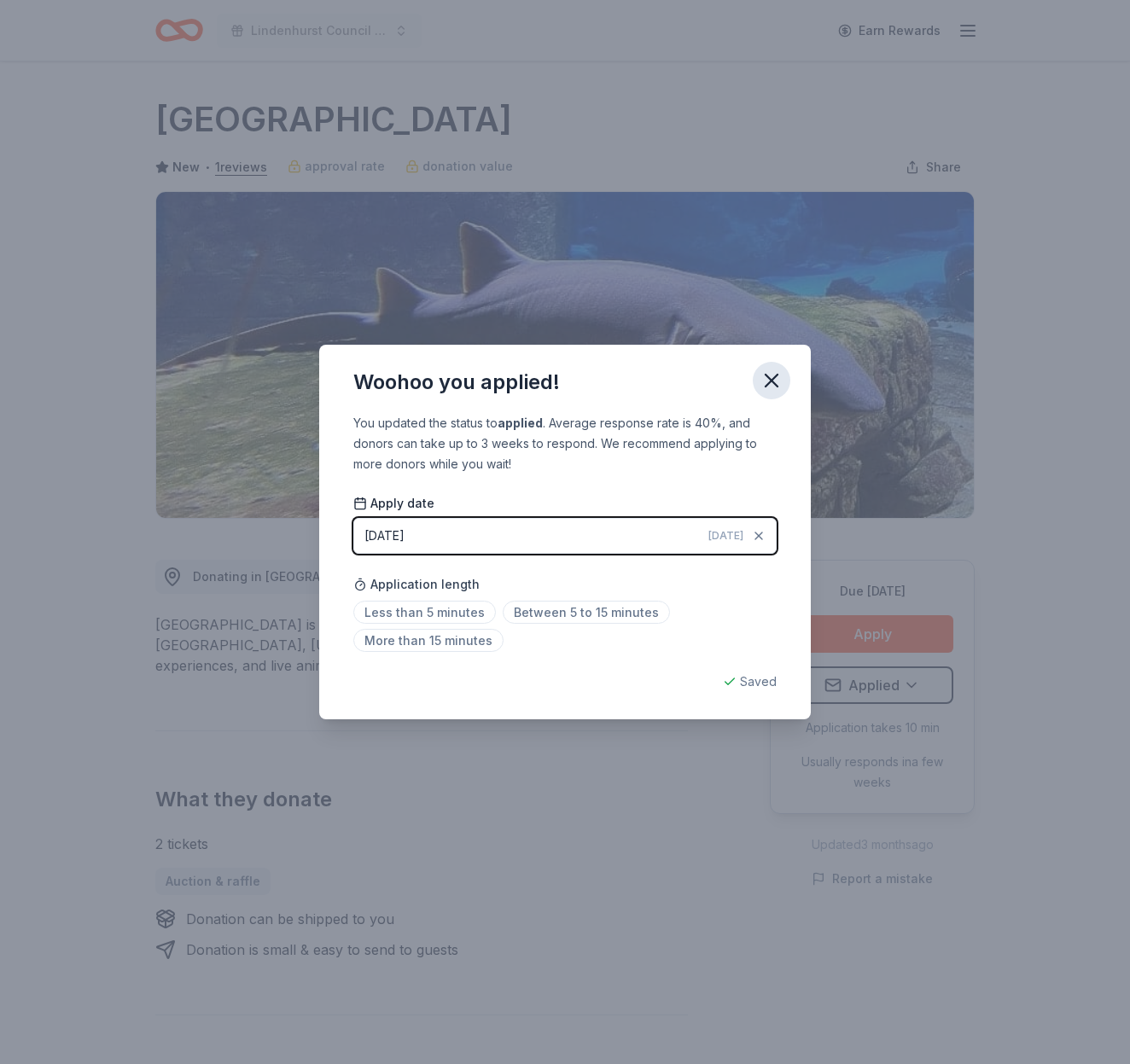
click at [772, 373] on icon "button" at bounding box center [771, 380] width 24 height 24
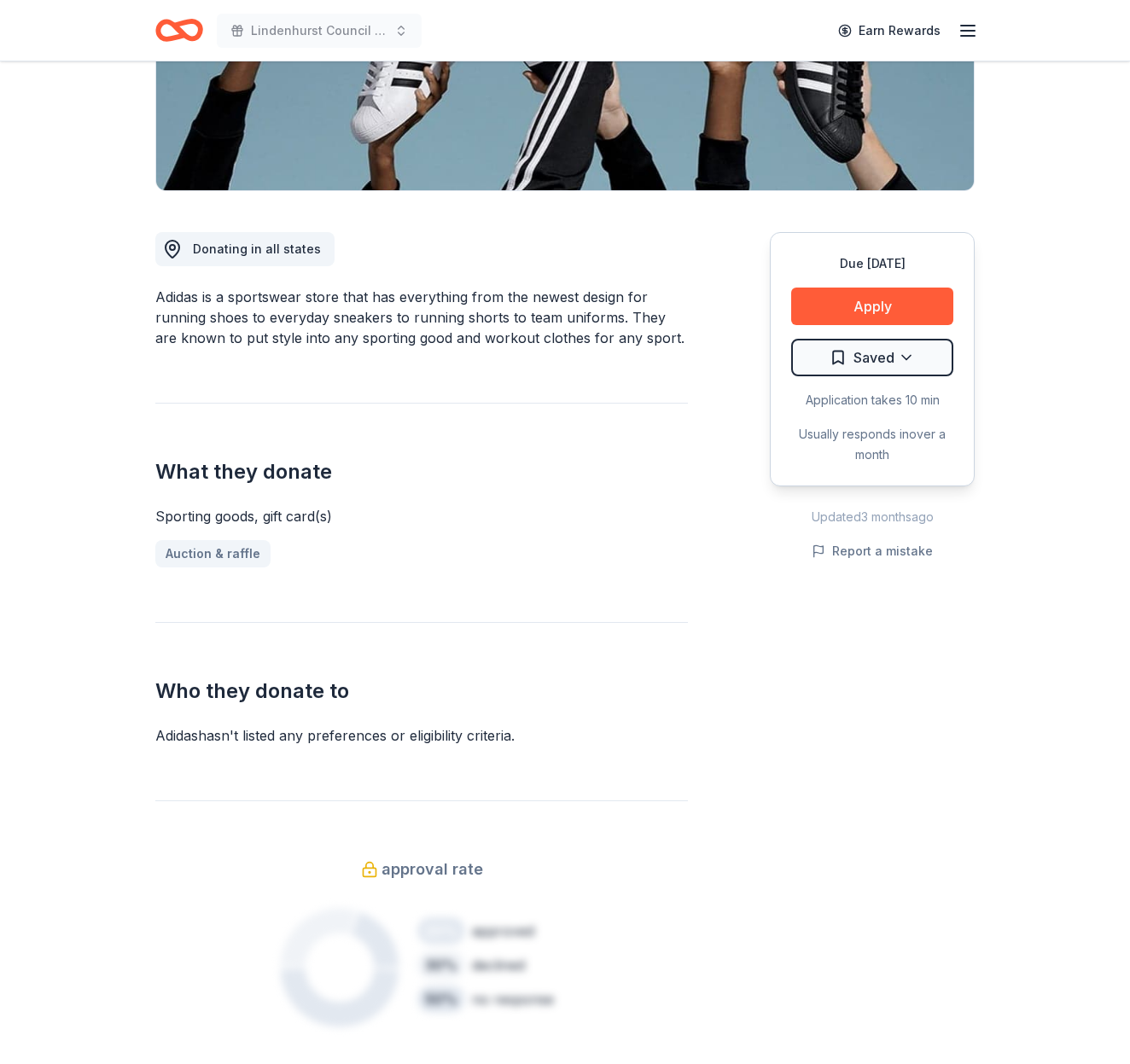
scroll to position [316, 0]
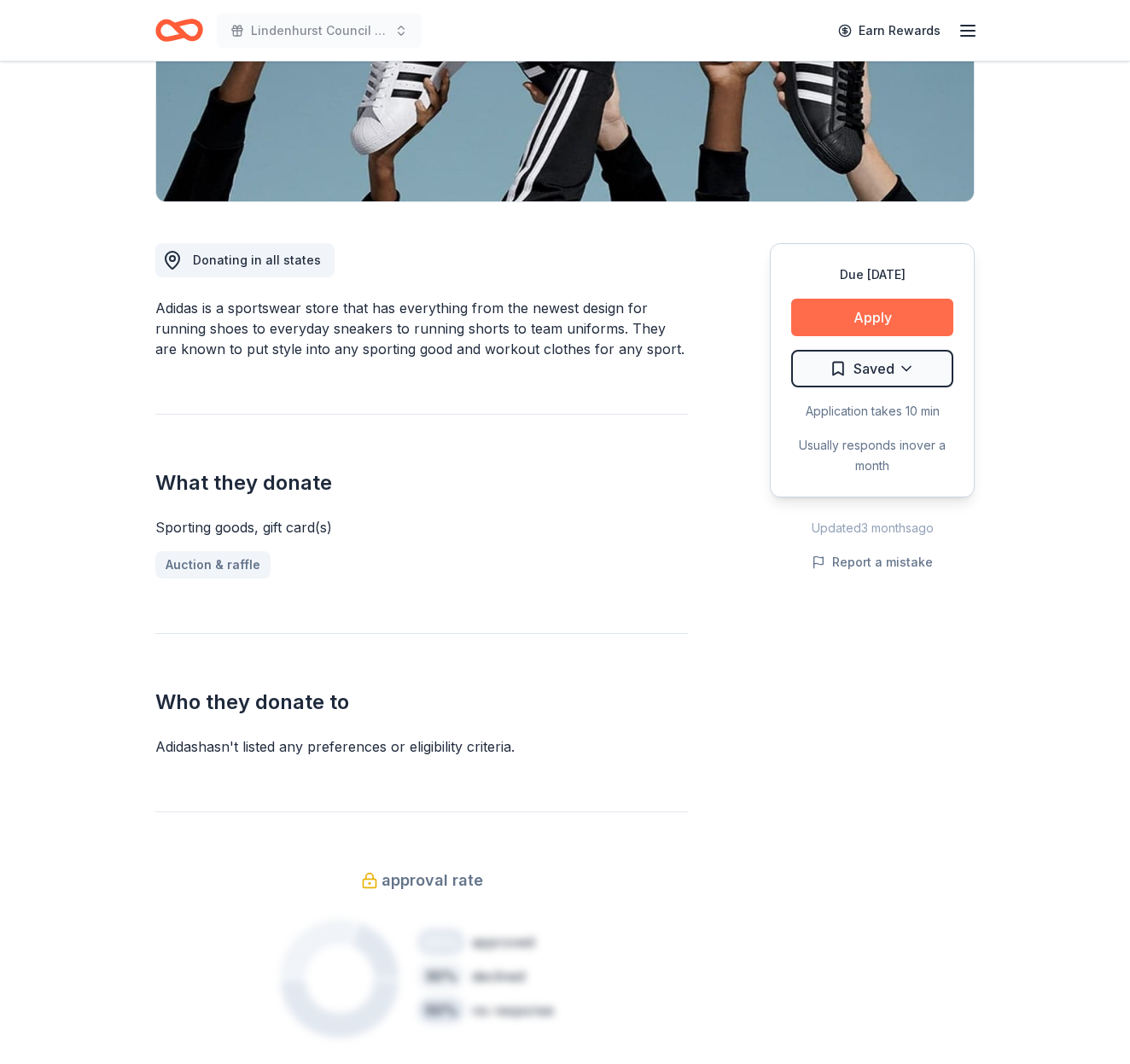
click at [948, 311] on button "Apply" at bounding box center [872, 317] width 162 height 37
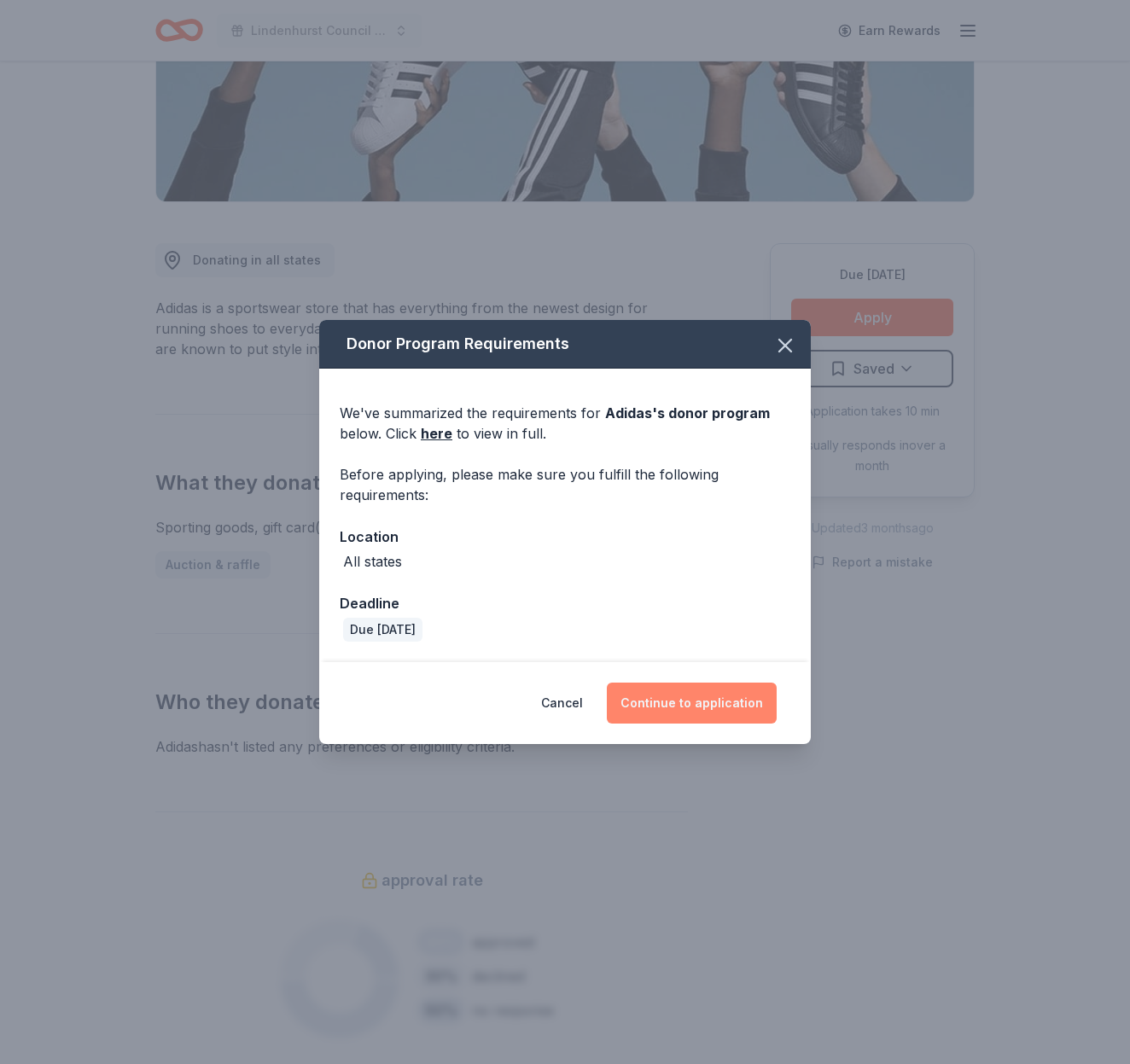
click at [720, 709] on button "Continue to application" at bounding box center [691, 703] width 170 height 41
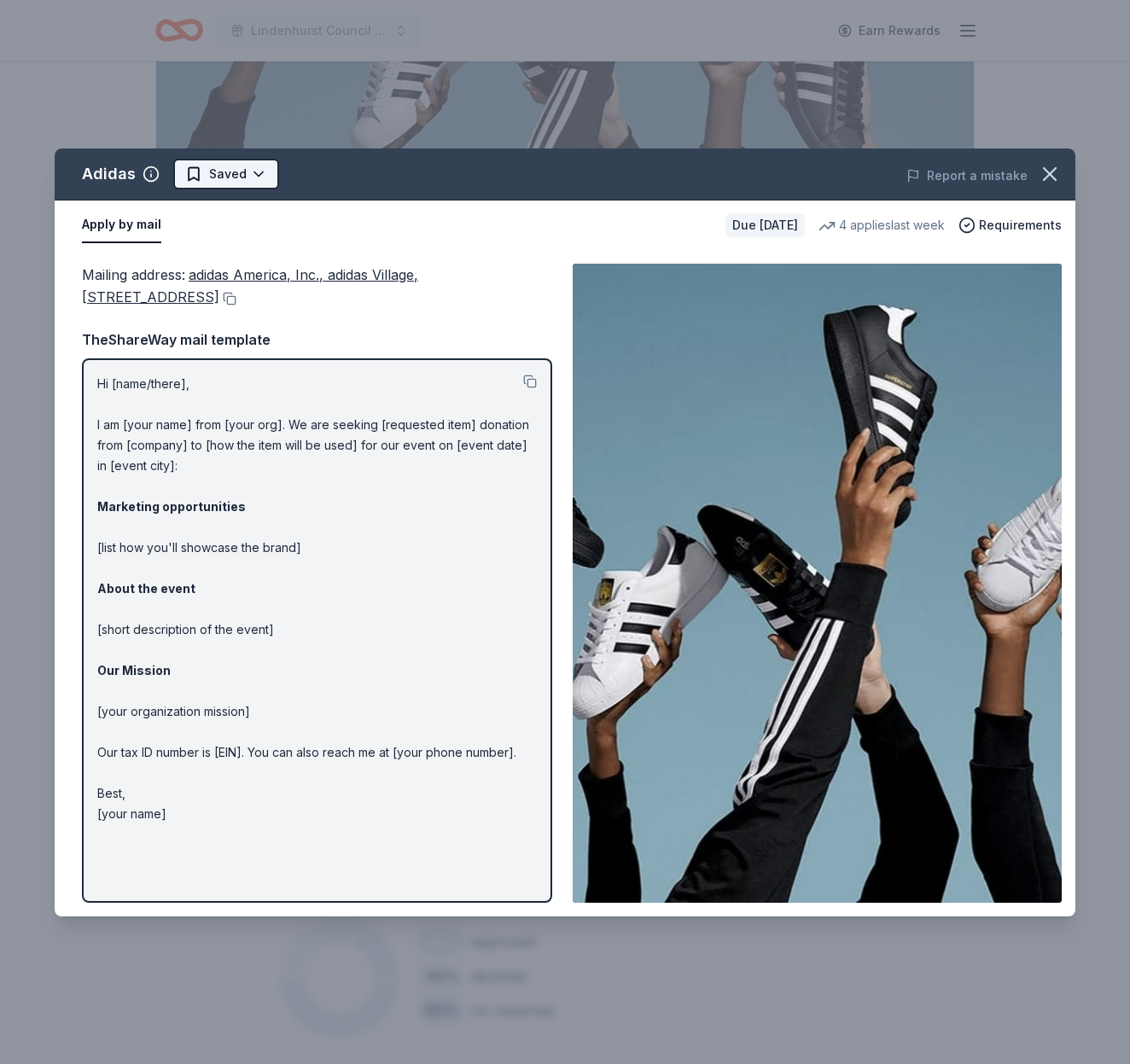
click at [255, 169] on html "Lindenhurst Council of PTA's "Bright Futures" Fundraiser Earn Rewards Due [DATE…" at bounding box center [565, 216] width 1130 height 1064
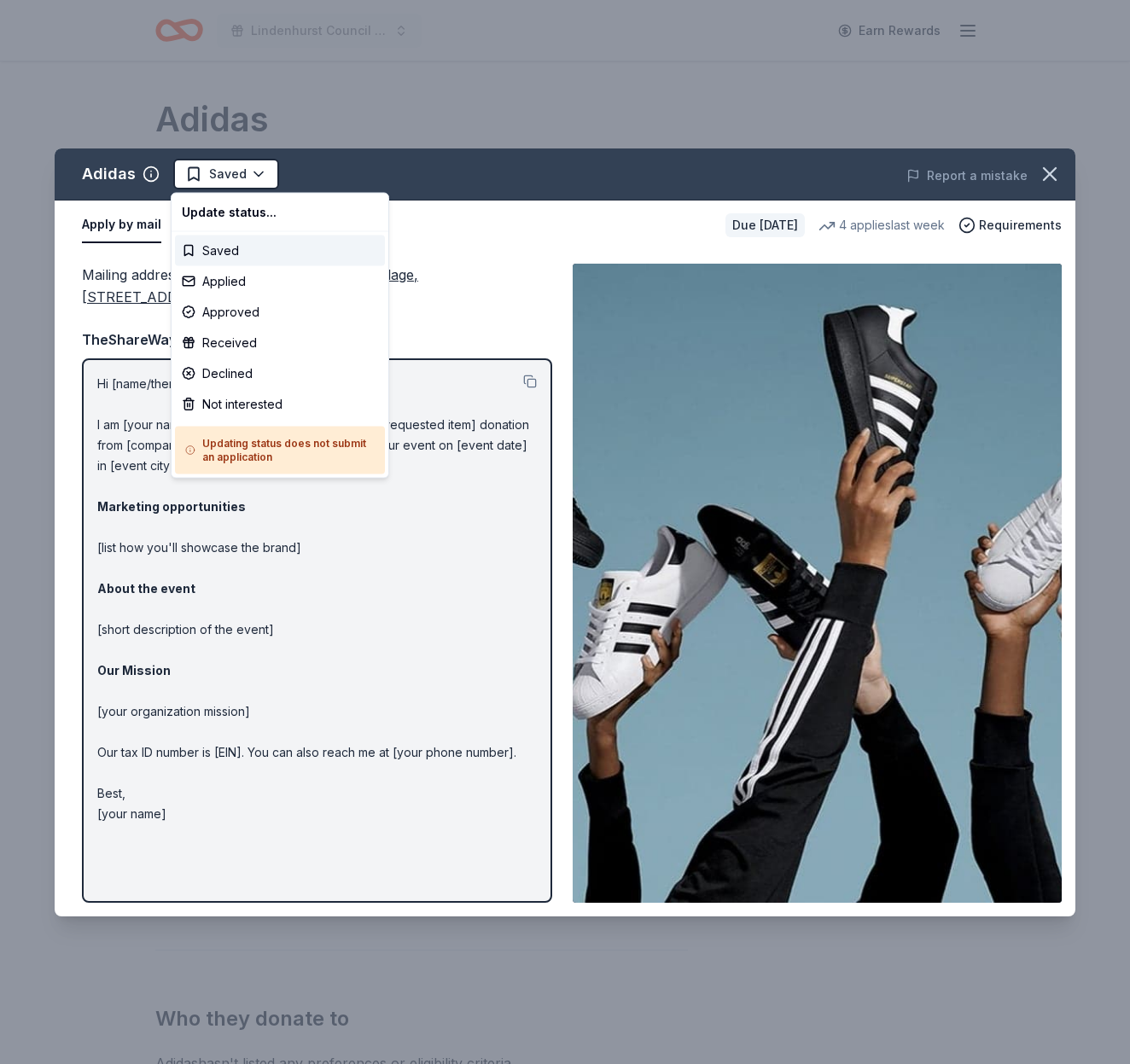
scroll to position [0, 0]
click at [244, 274] on div "Applied" at bounding box center [280, 281] width 210 height 30
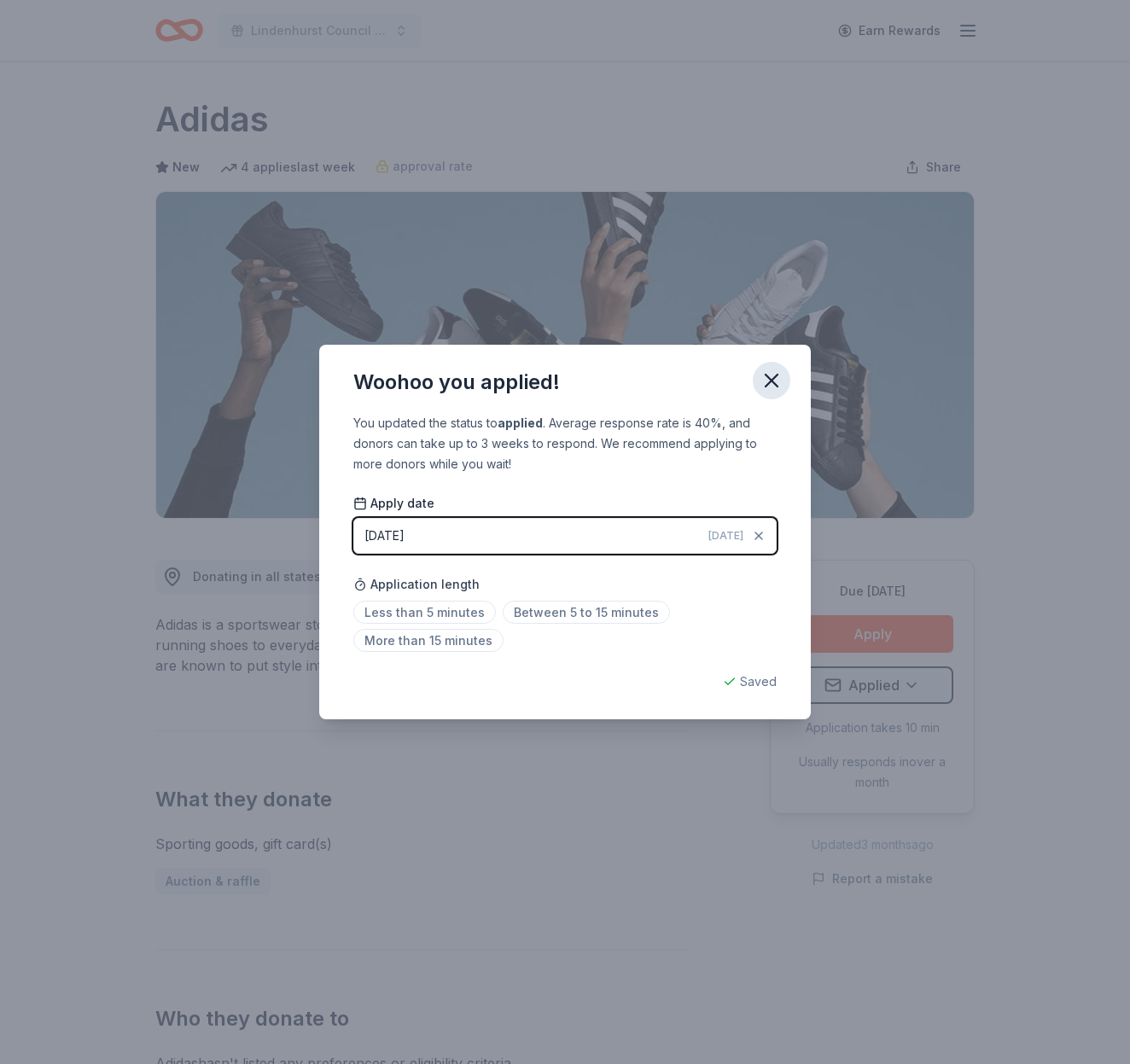
click at [772, 382] on icon "button" at bounding box center [771, 380] width 12 height 12
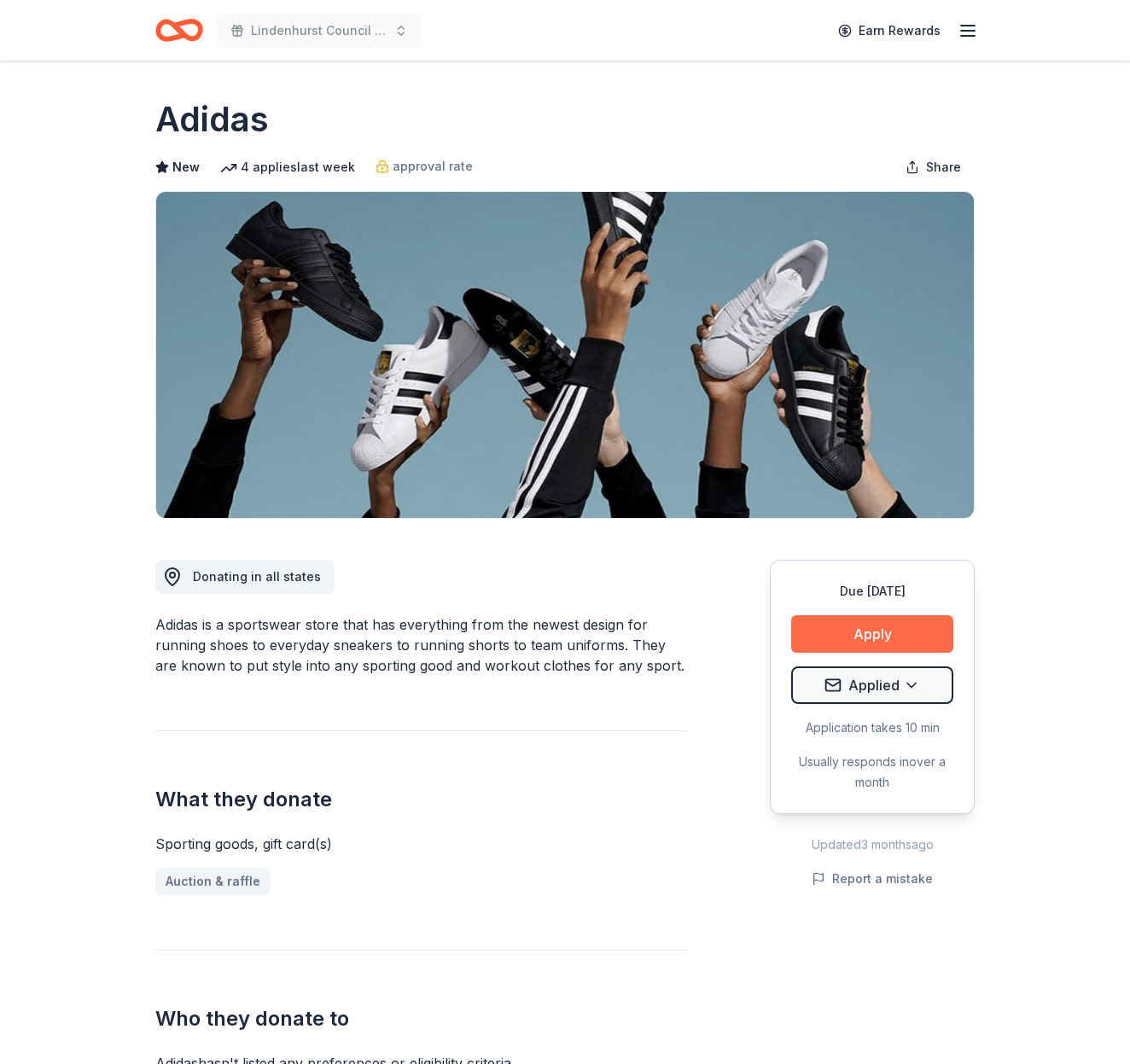
click at [864, 638] on button "Apply" at bounding box center [872, 634] width 162 height 37
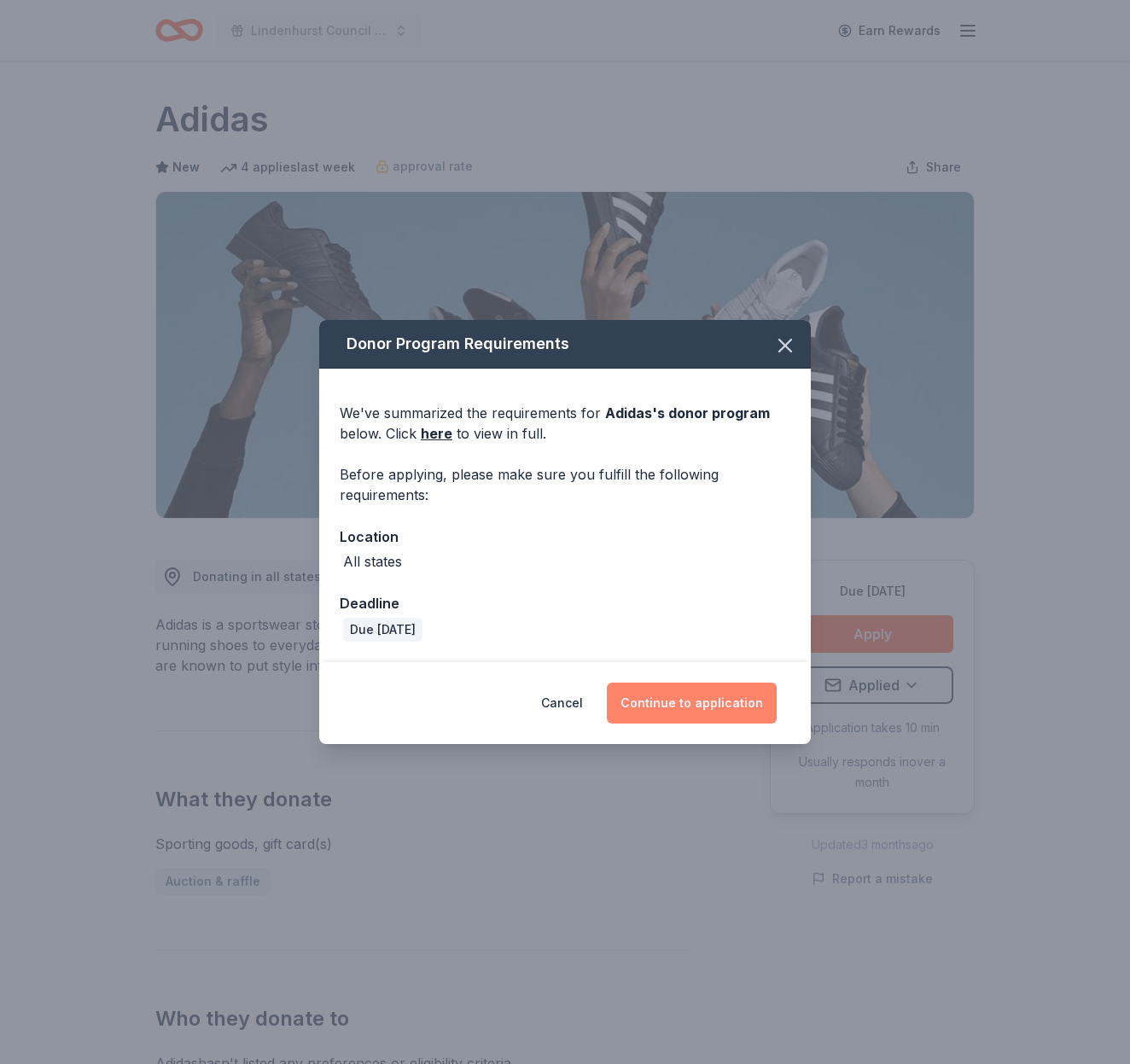
click at [745, 697] on button "Continue to application" at bounding box center [691, 703] width 170 height 41
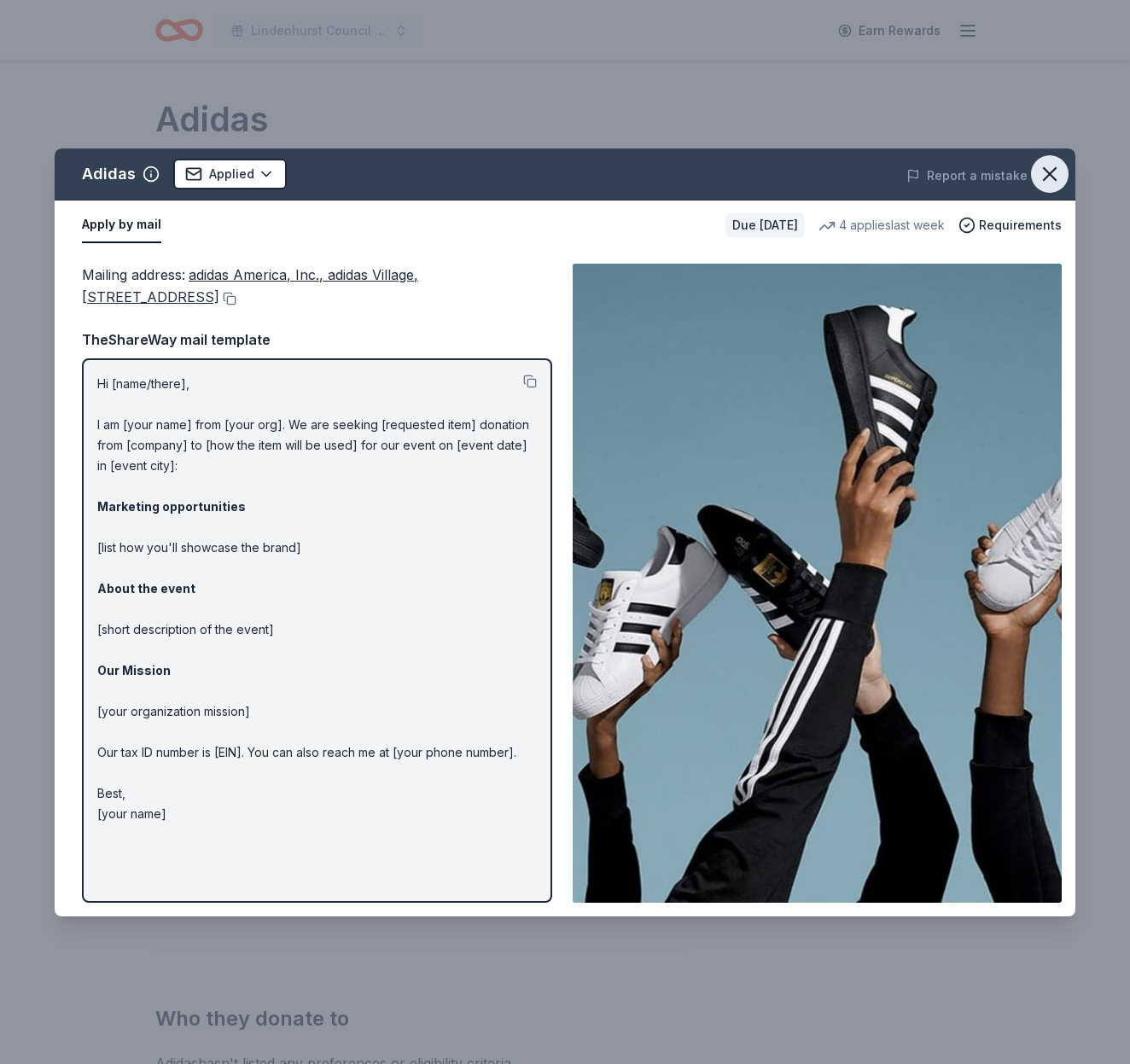
click at [1052, 166] on icon "button" at bounding box center [1049, 174] width 24 height 24
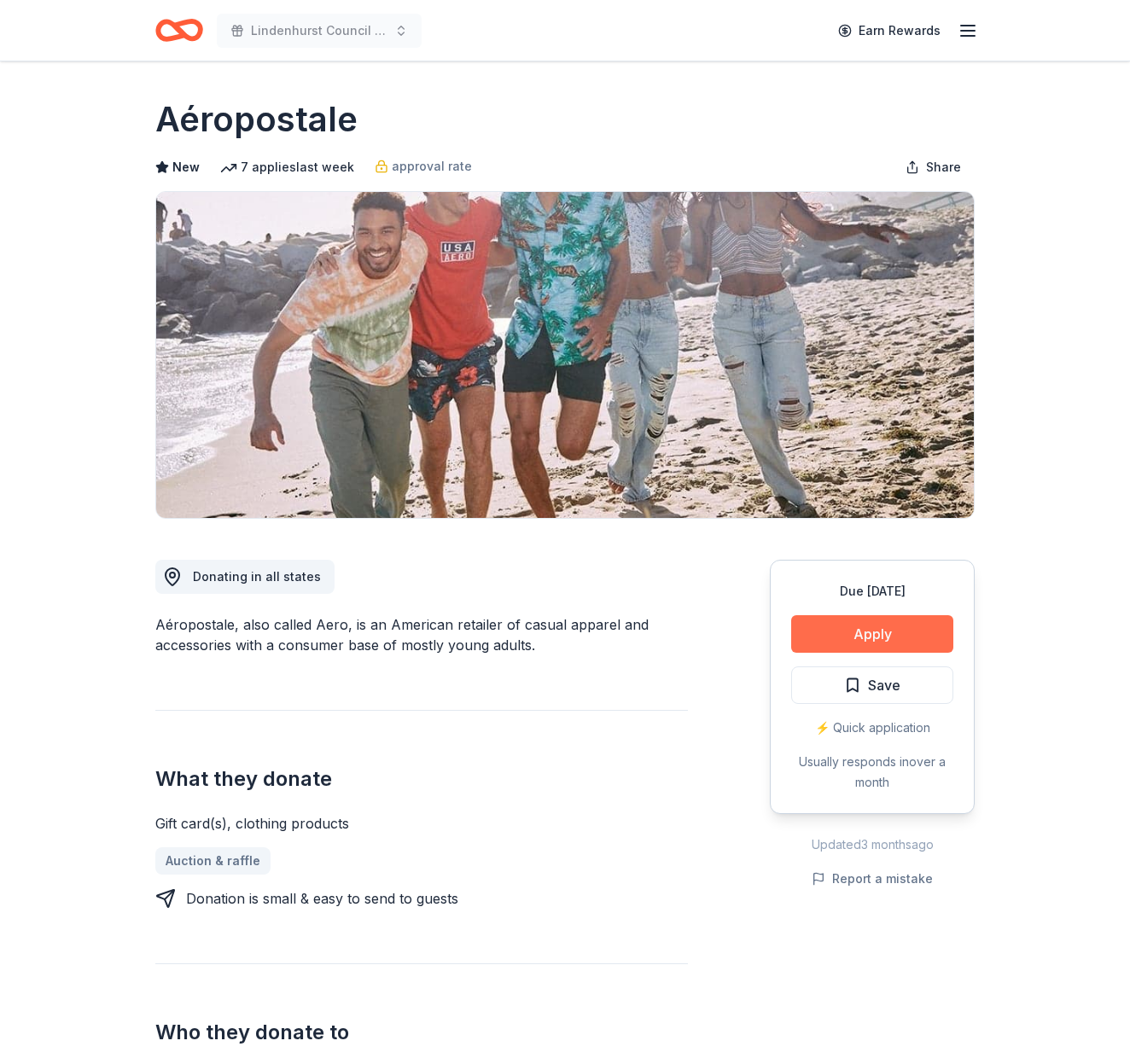
click at [903, 631] on button "Apply" at bounding box center [872, 634] width 162 height 37
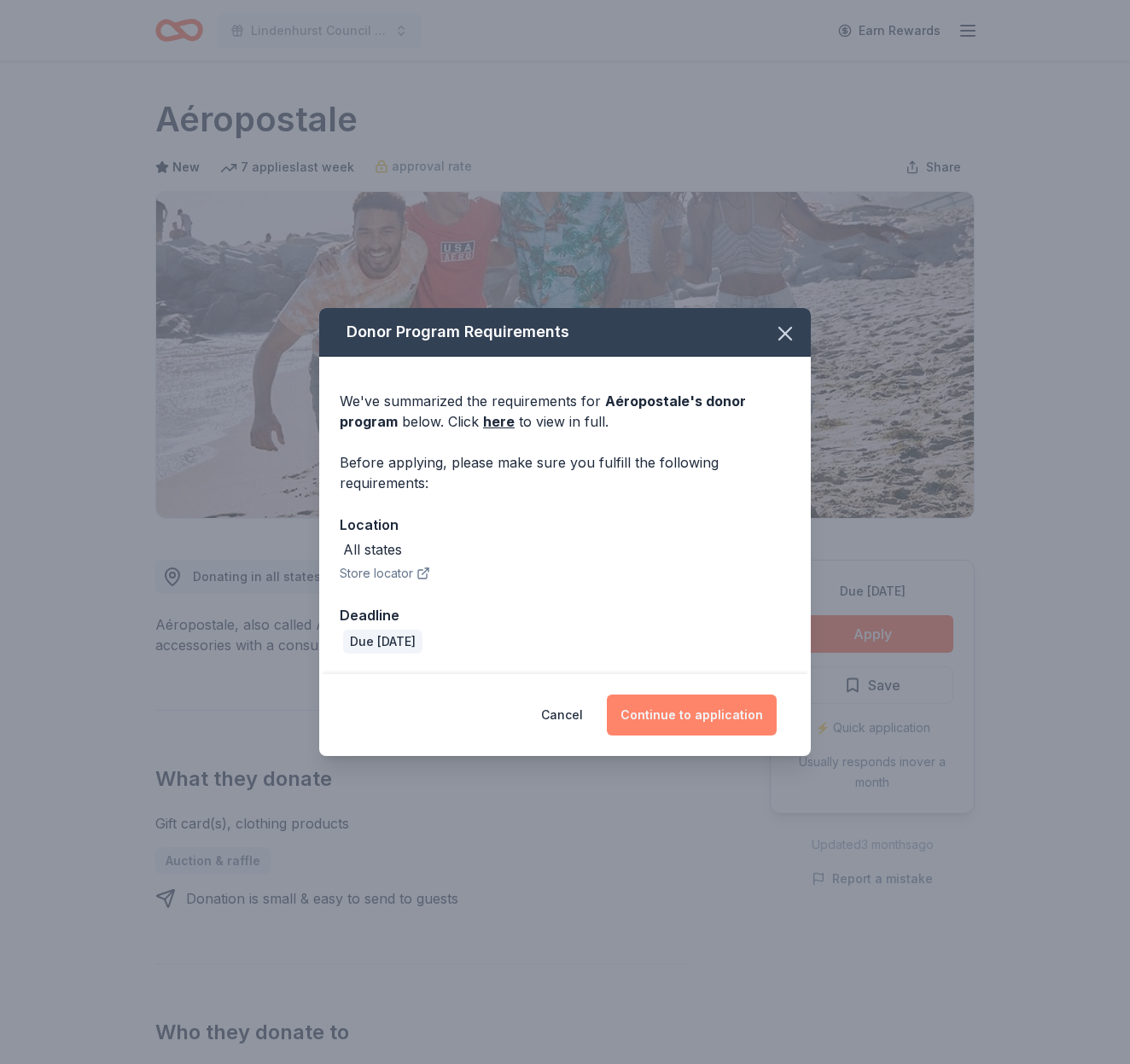
click at [695, 706] on button "Continue to application" at bounding box center [691, 715] width 170 height 41
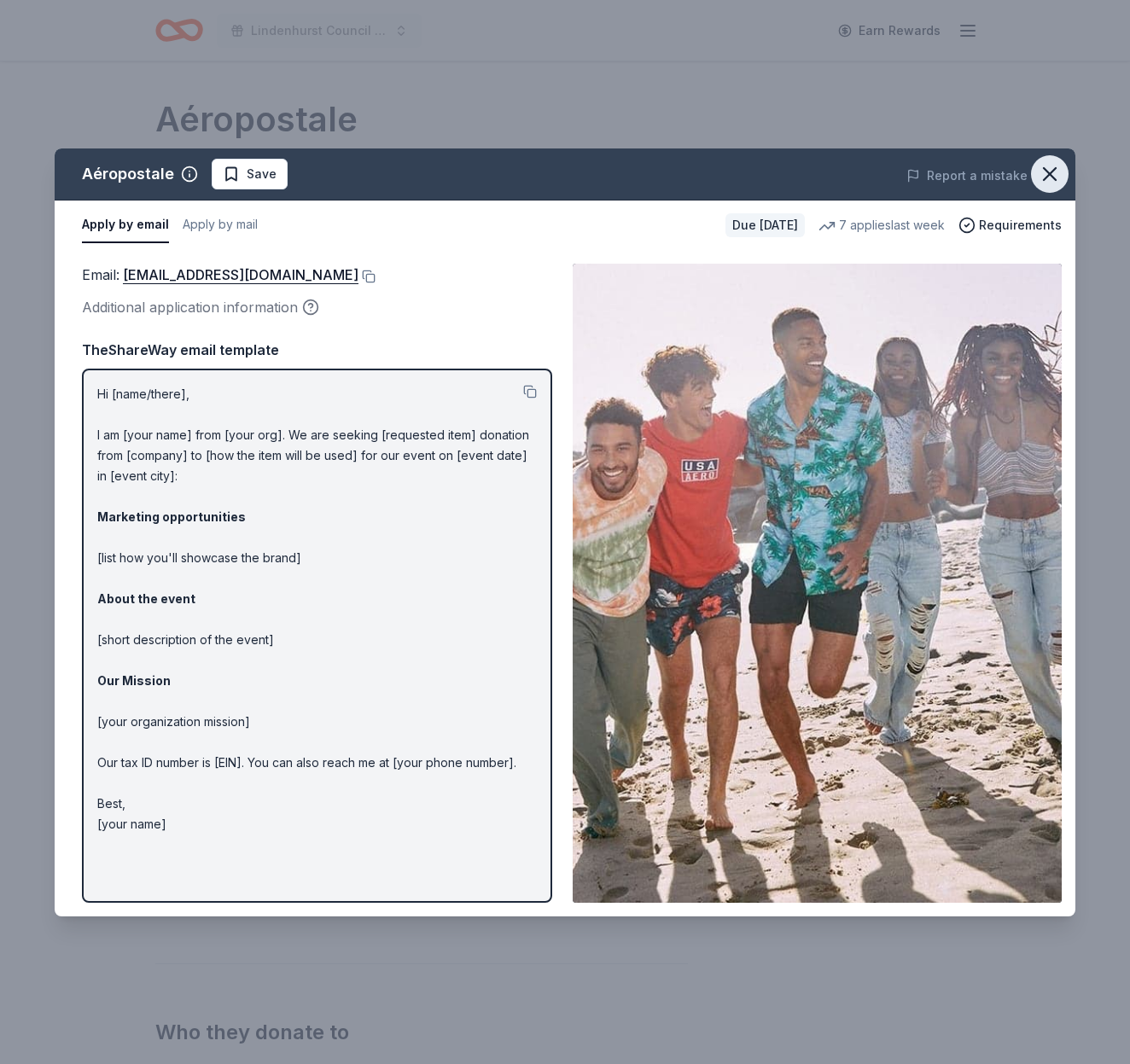
click at [1049, 179] on icon "button" at bounding box center [1049, 174] width 24 height 24
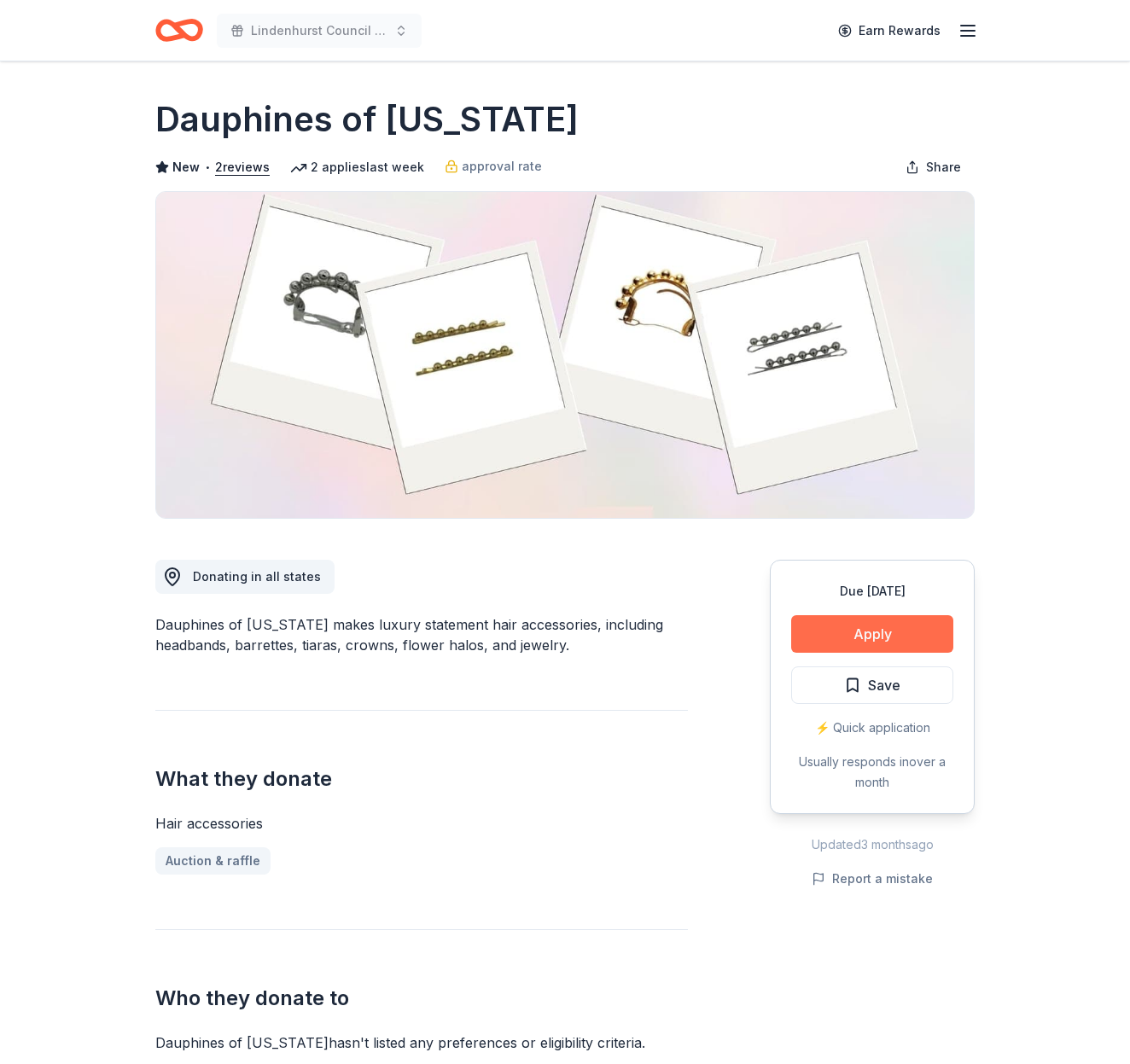
click at [888, 626] on button "Apply" at bounding box center [872, 634] width 162 height 37
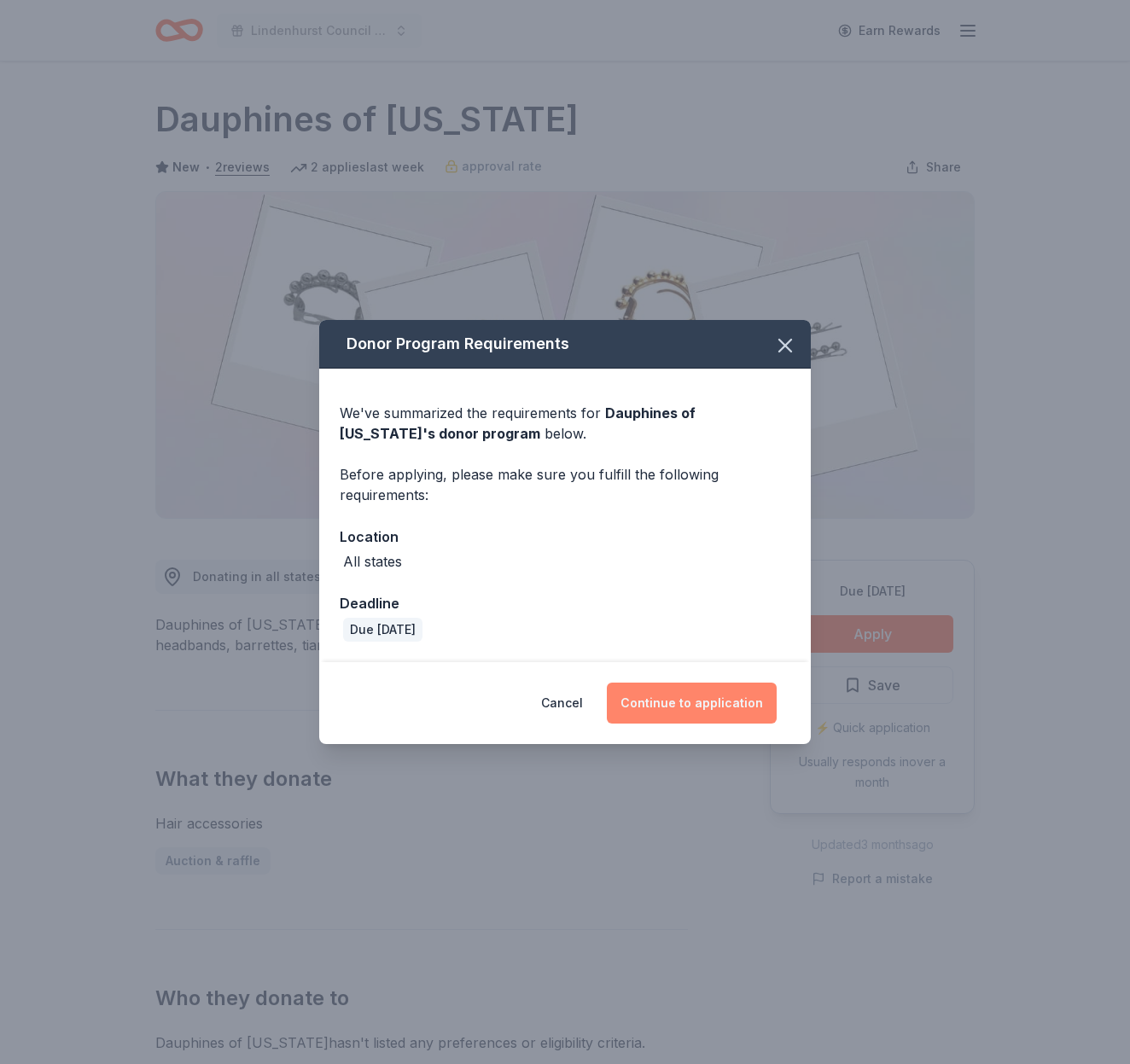
click at [692, 705] on button "Continue to application" at bounding box center [691, 703] width 170 height 41
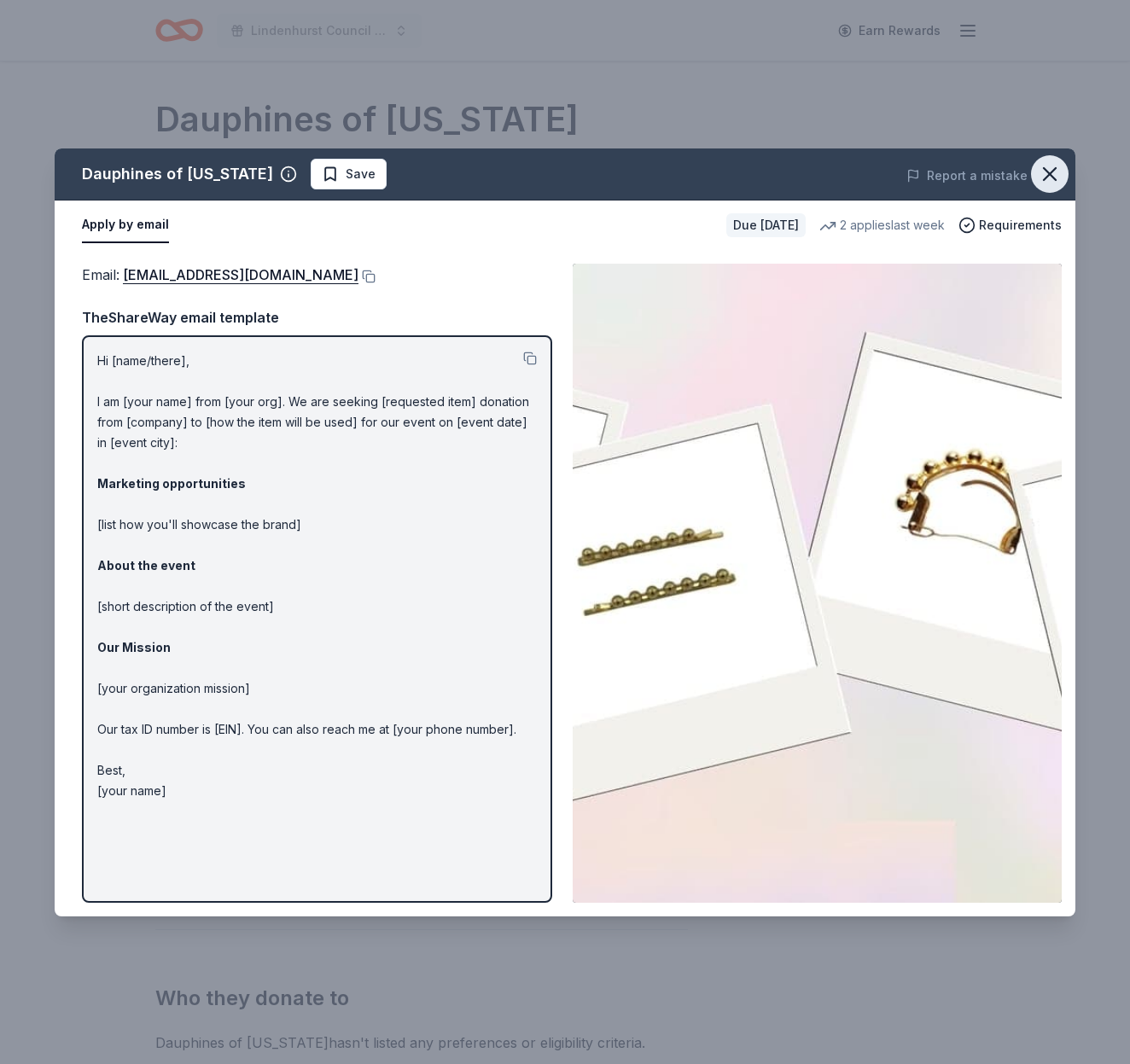
click at [1039, 169] on icon "button" at bounding box center [1049, 174] width 24 height 24
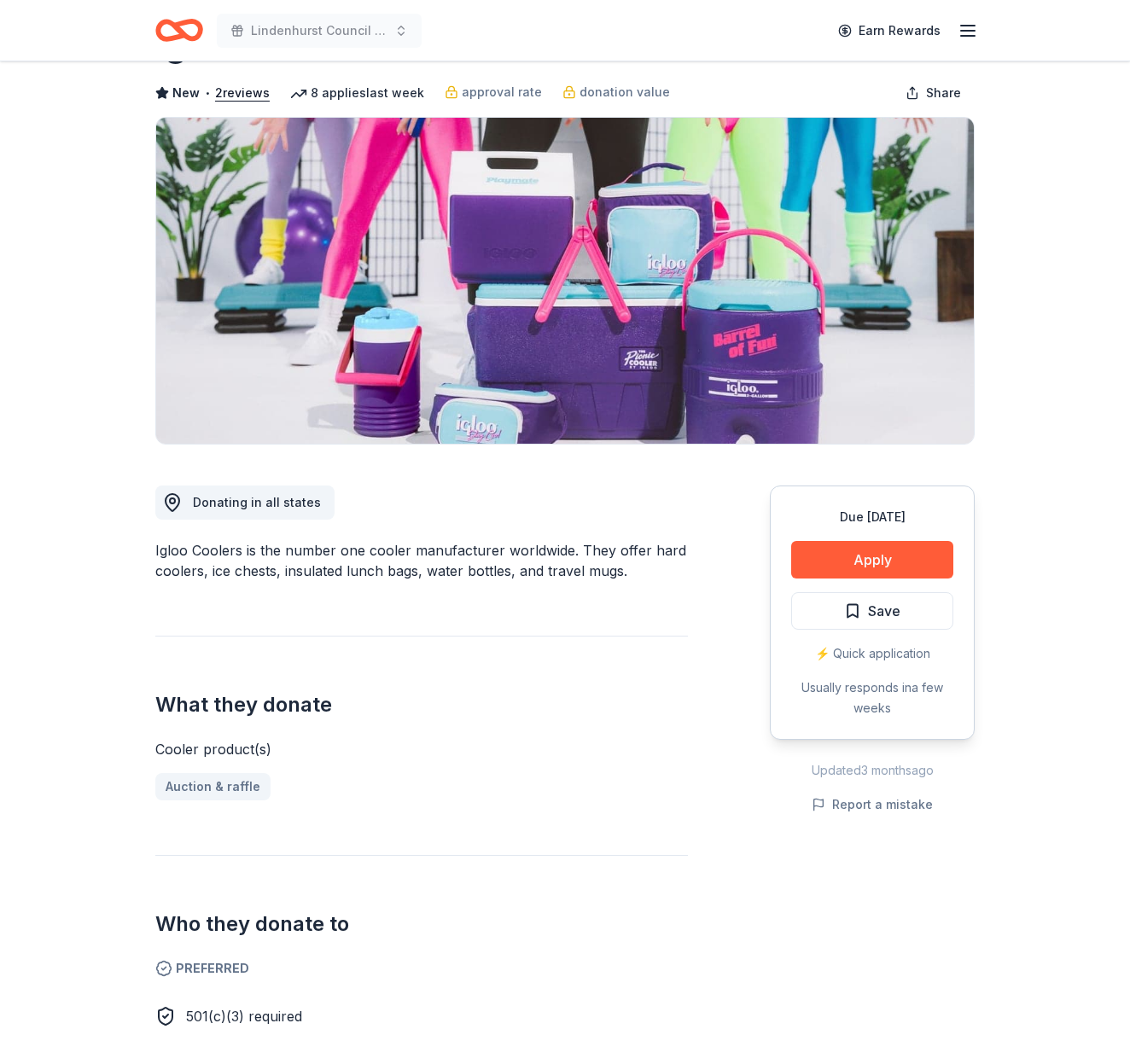
scroll to position [50, 0]
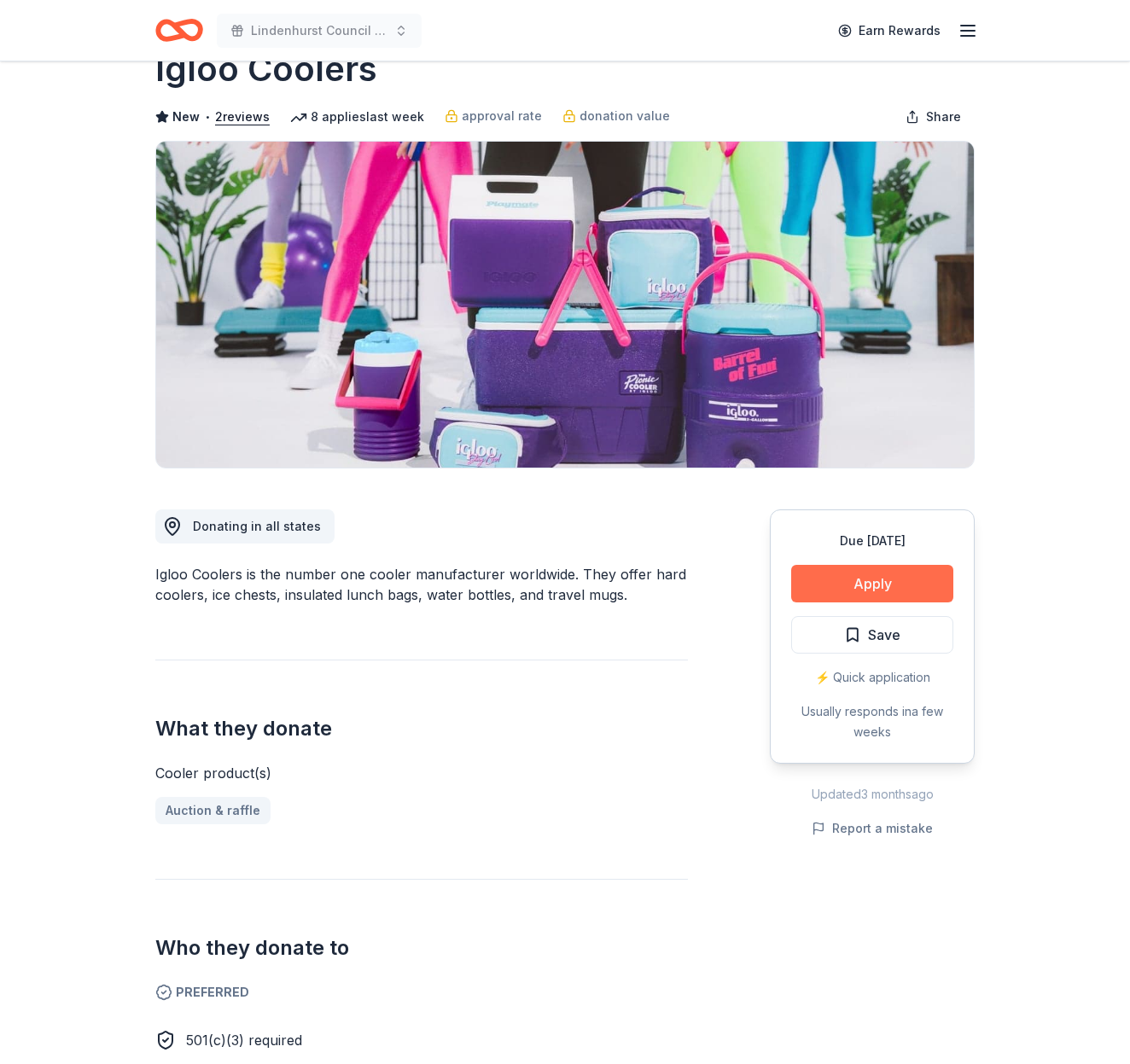
click at [896, 587] on button "Apply" at bounding box center [872, 583] width 162 height 37
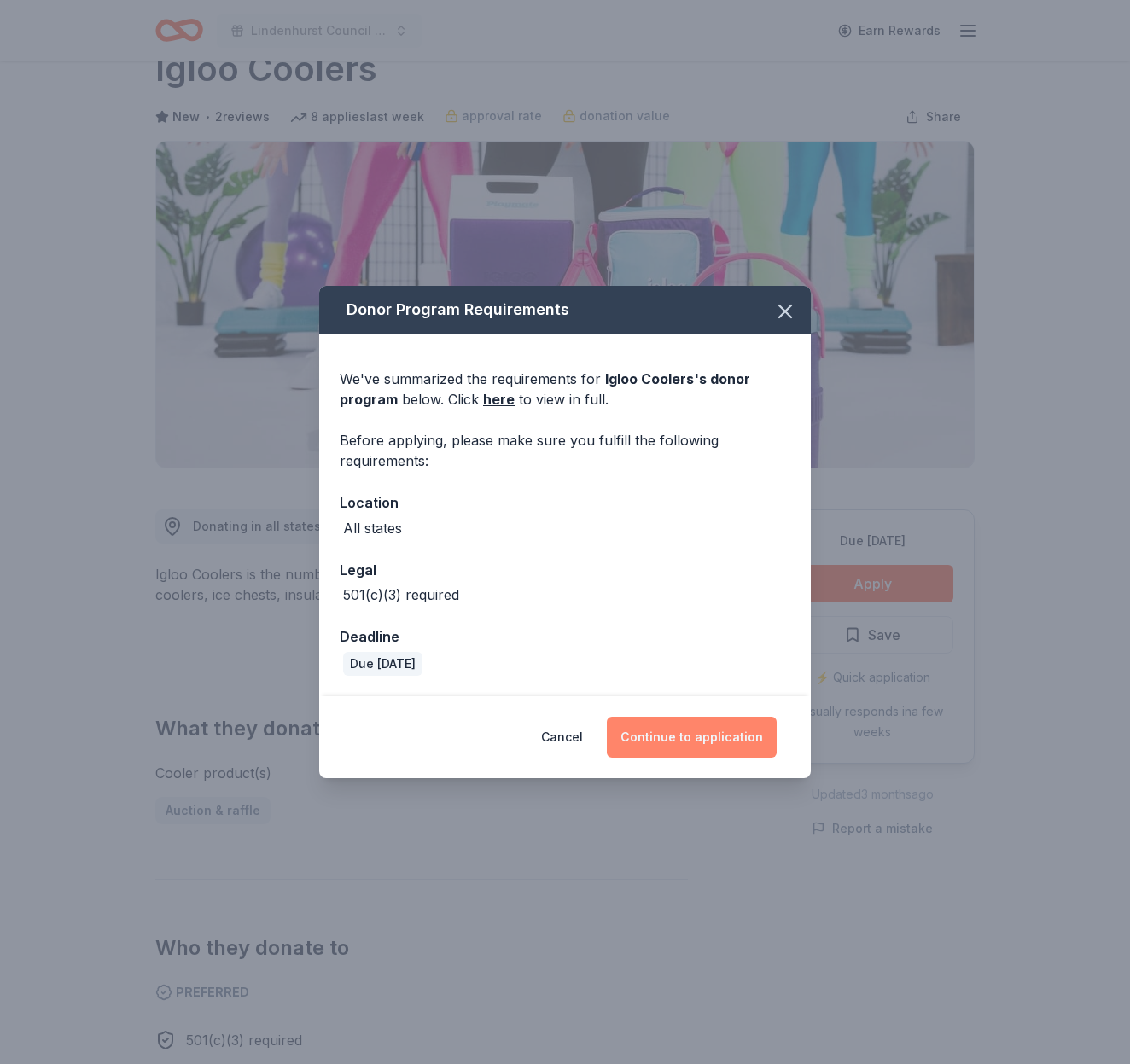
click at [722, 738] on button "Continue to application" at bounding box center [691, 737] width 170 height 41
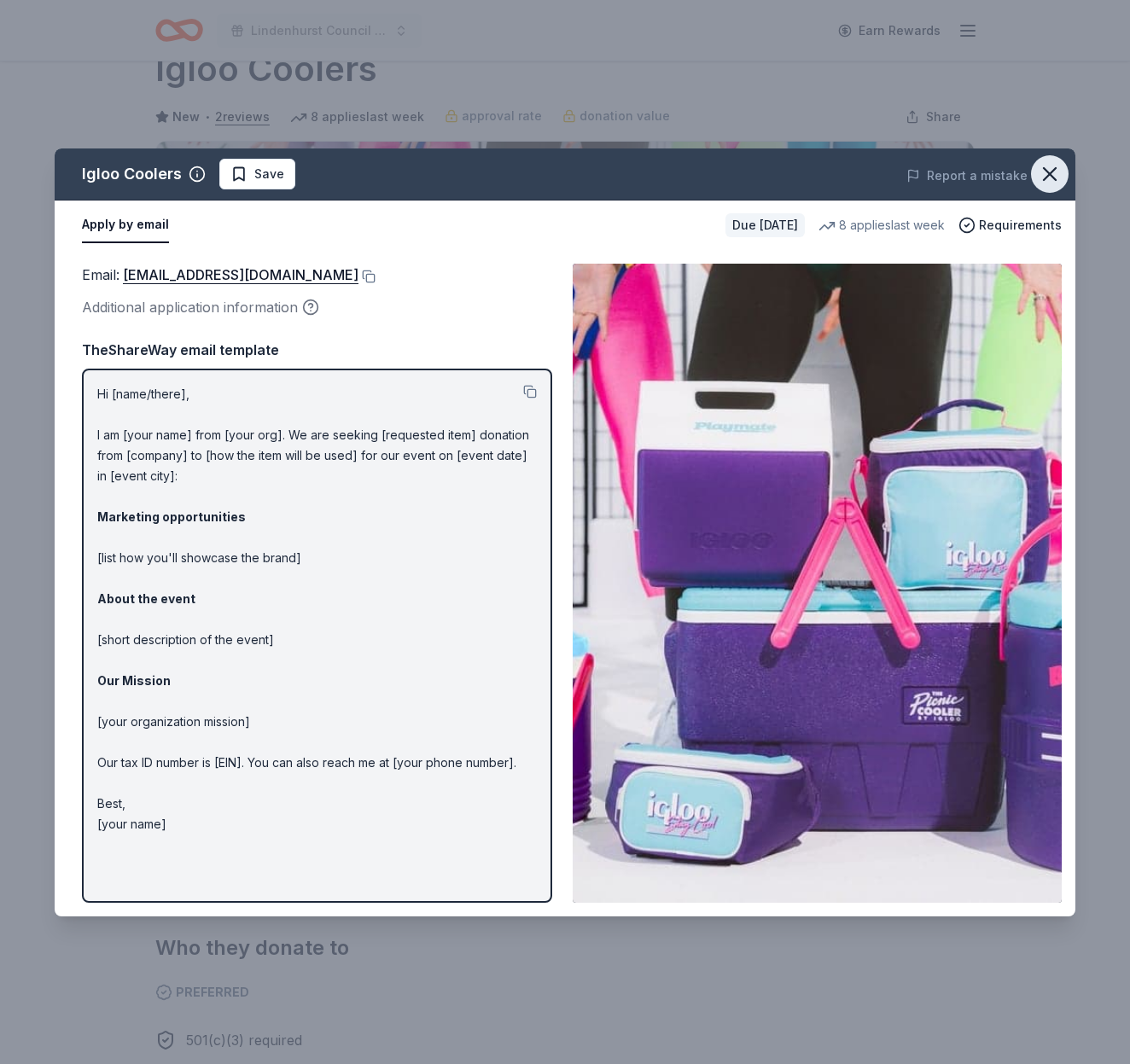
click at [1049, 168] on icon "button" at bounding box center [1049, 174] width 24 height 24
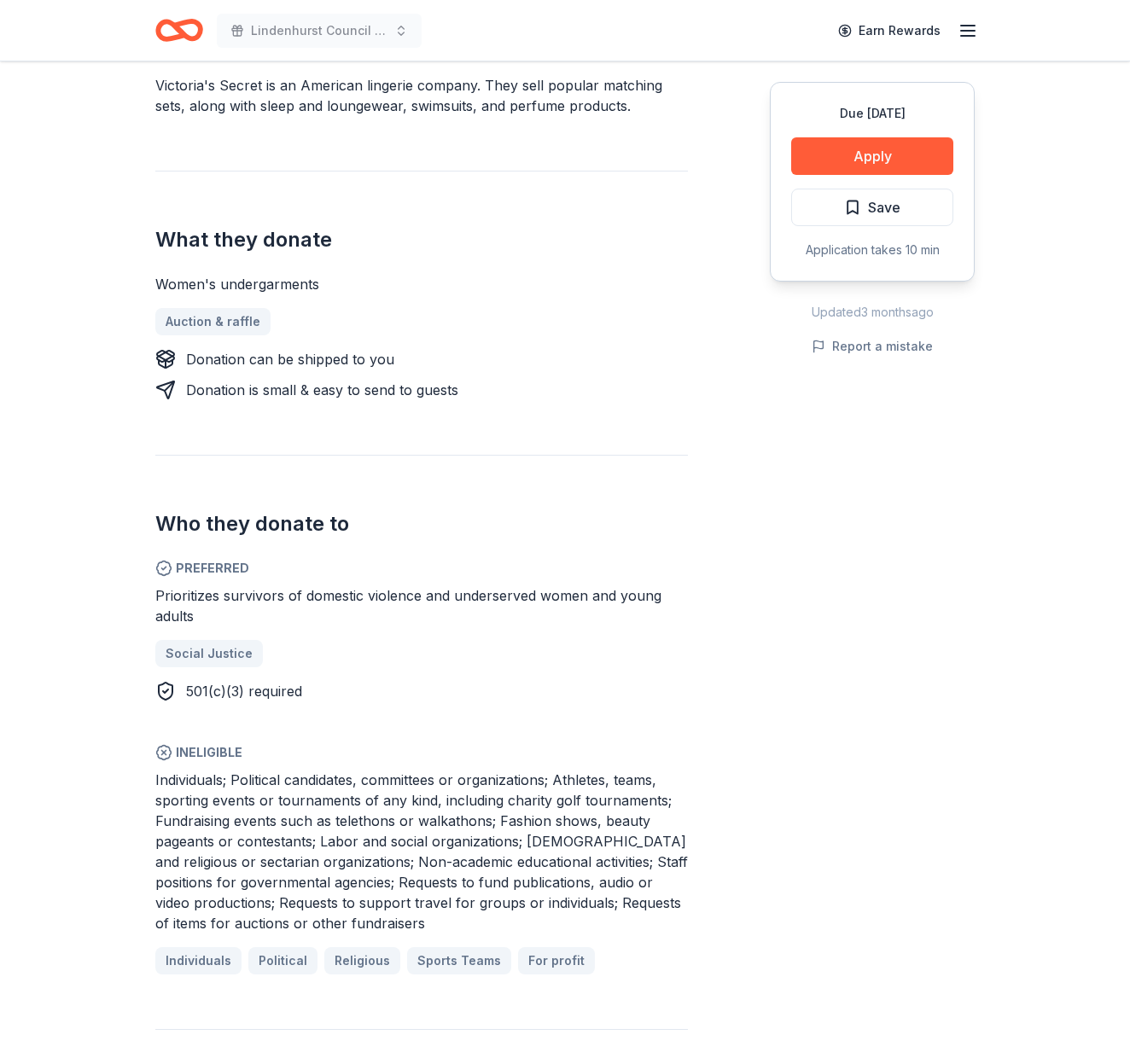
scroll to position [505, 0]
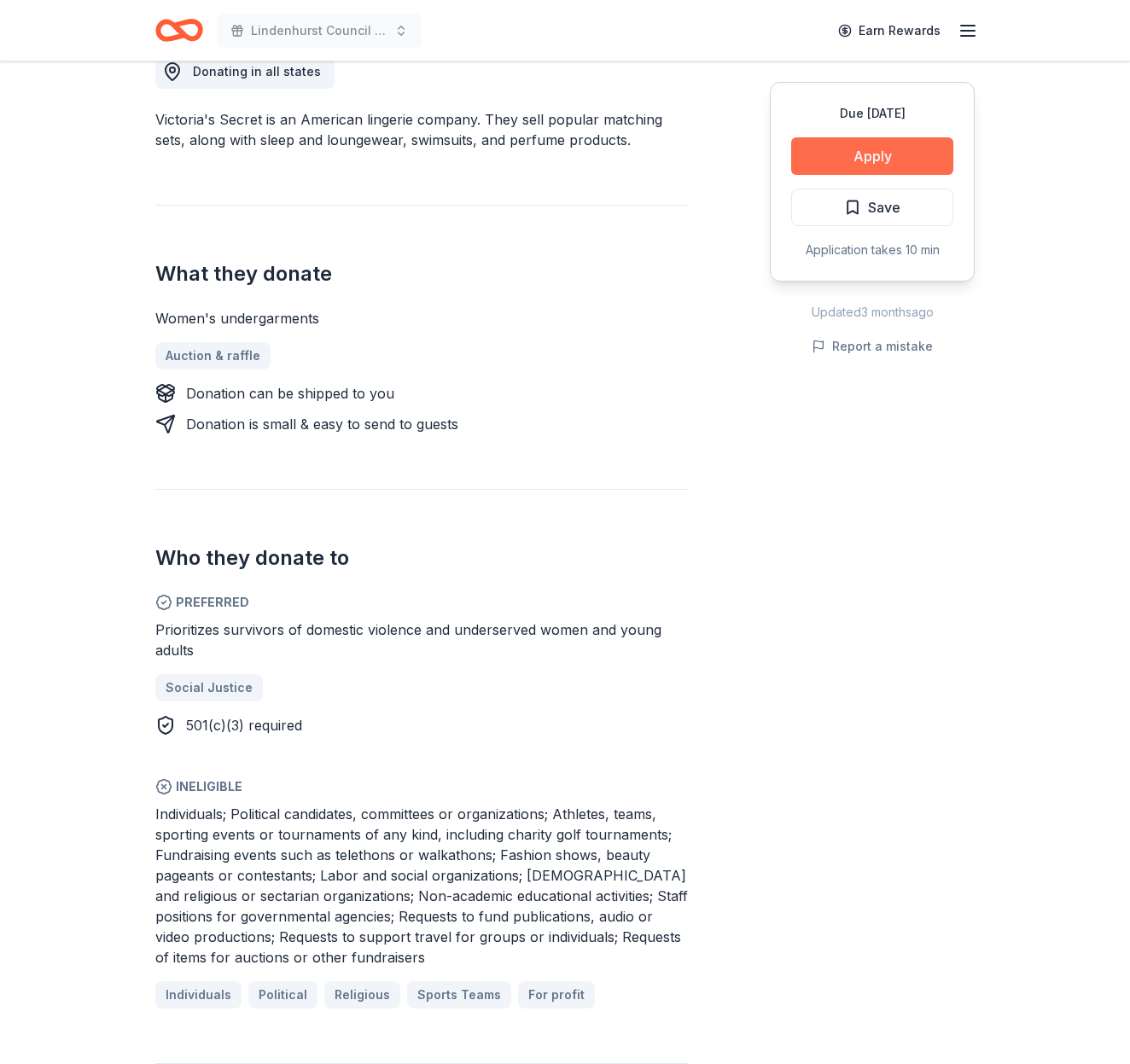
click at [882, 150] on button "Apply" at bounding box center [872, 156] width 162 height 37
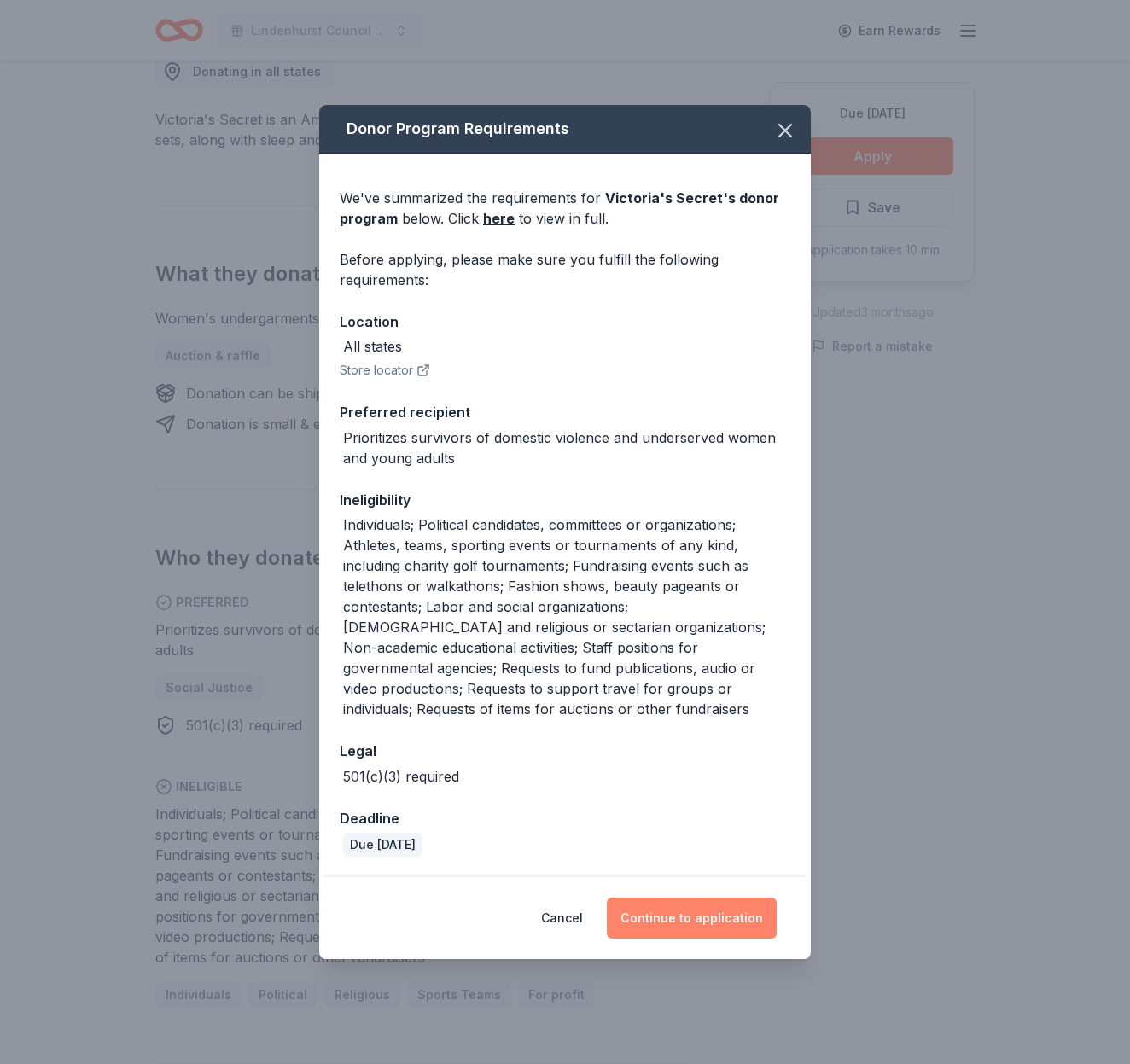
click at [719, 914] on button "Continue to application" at bounding box center [691, 918] width 170 height 41
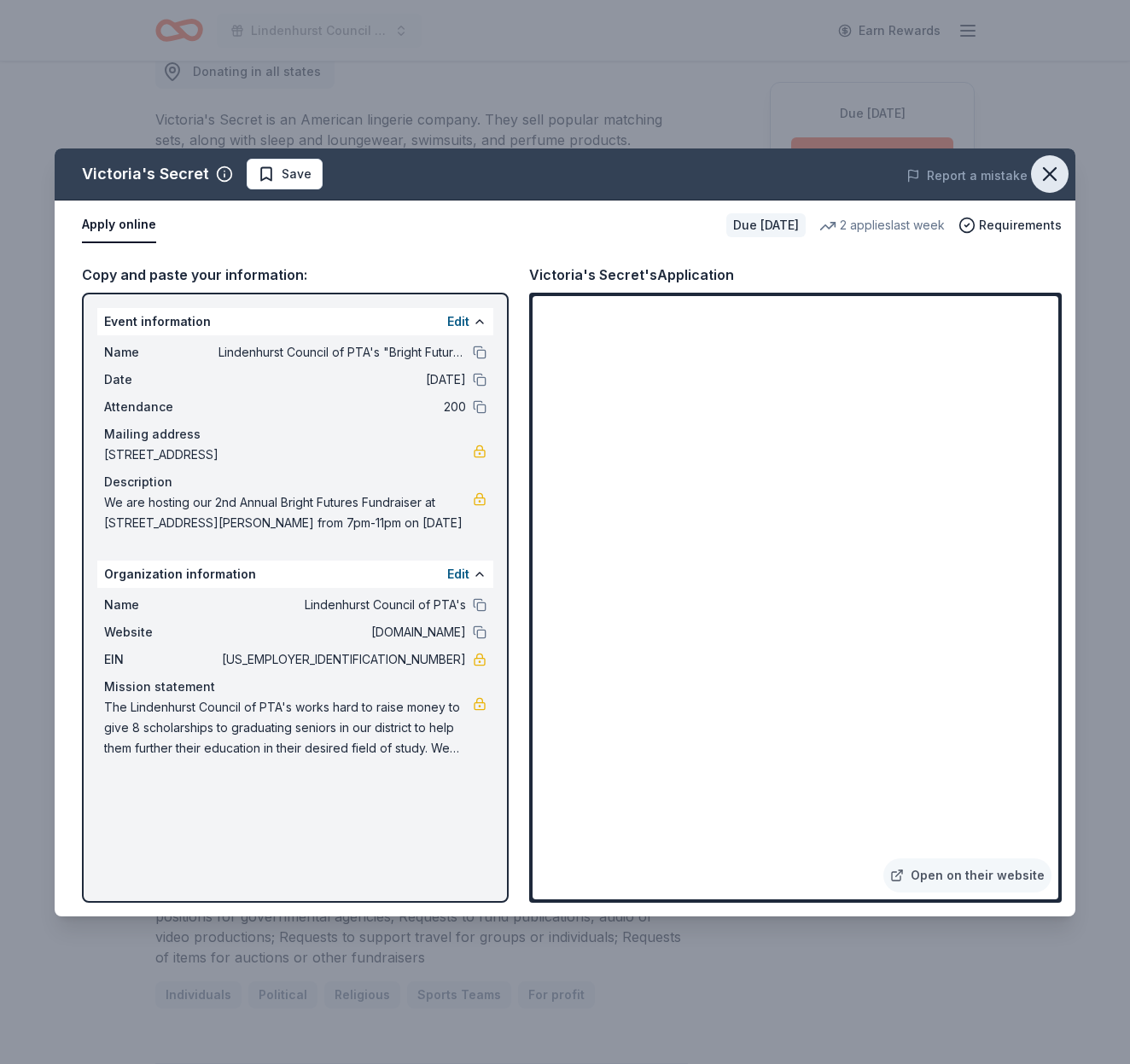
click at [1054, 163] on icon "button" at bounding box center [1049, 174] width 24 height 24
